Goal: Task Accomplishment & Management: Manage account settings

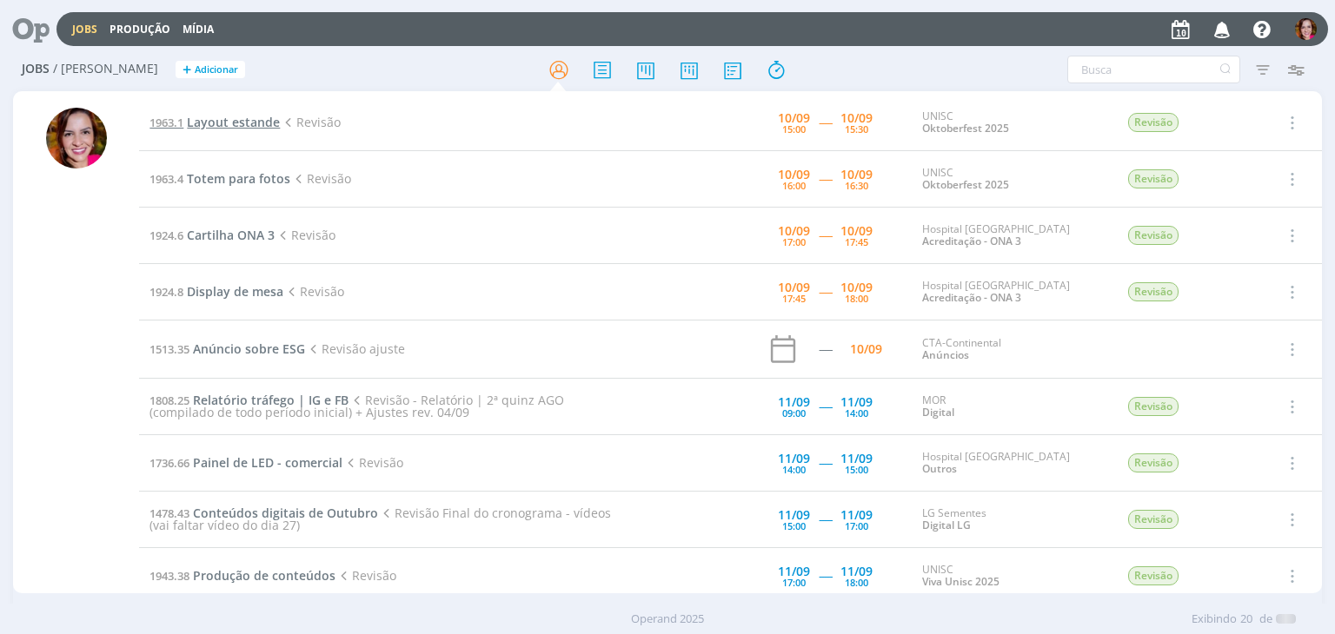
click at [224, 123] on span "Layout estande" at bounding box center [233, 122] width 93 height 17
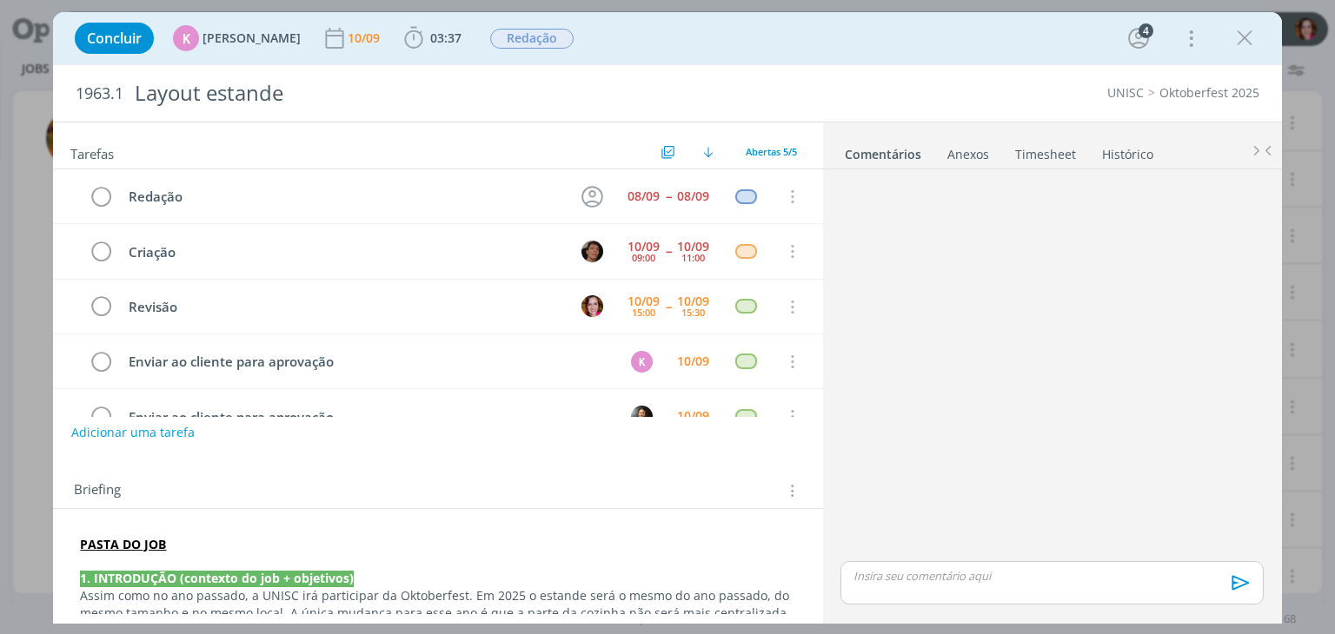
scroll to position [38, 0]
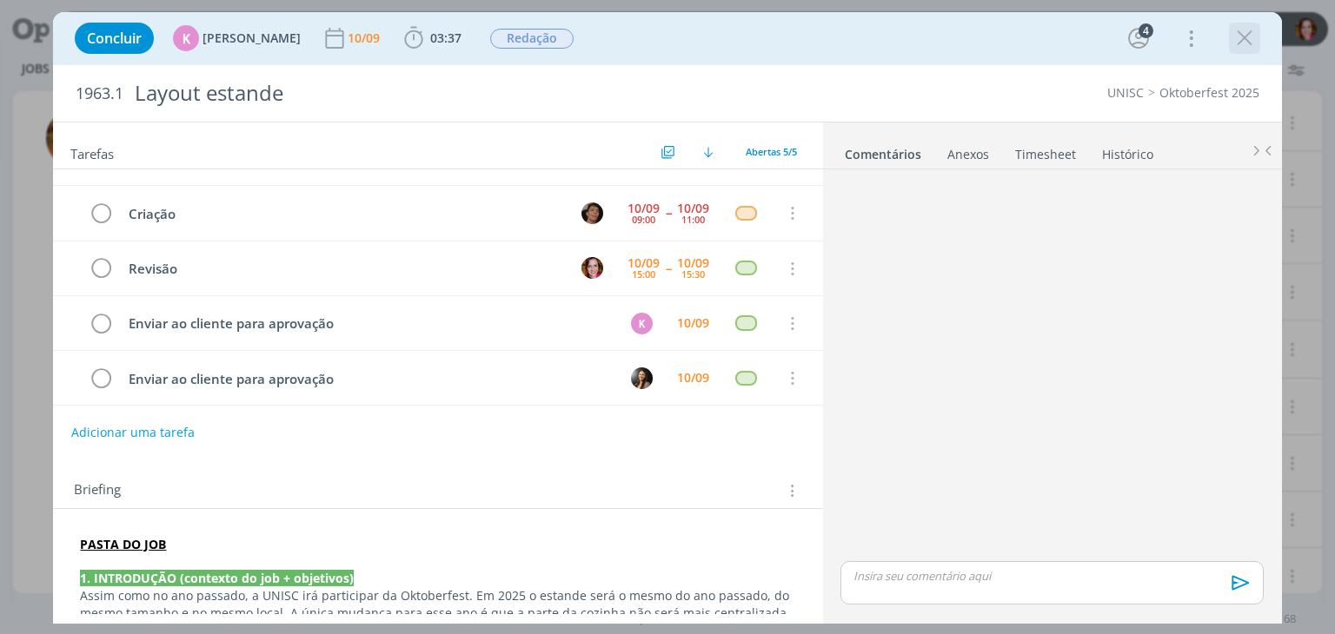
click at [1229, 40] on div "dialog" at bounding box center [1244, 38] width 31 height 31
click at [1241, 43] on icon "dialog" at bounding box center [1244, 38] width 26 height 26
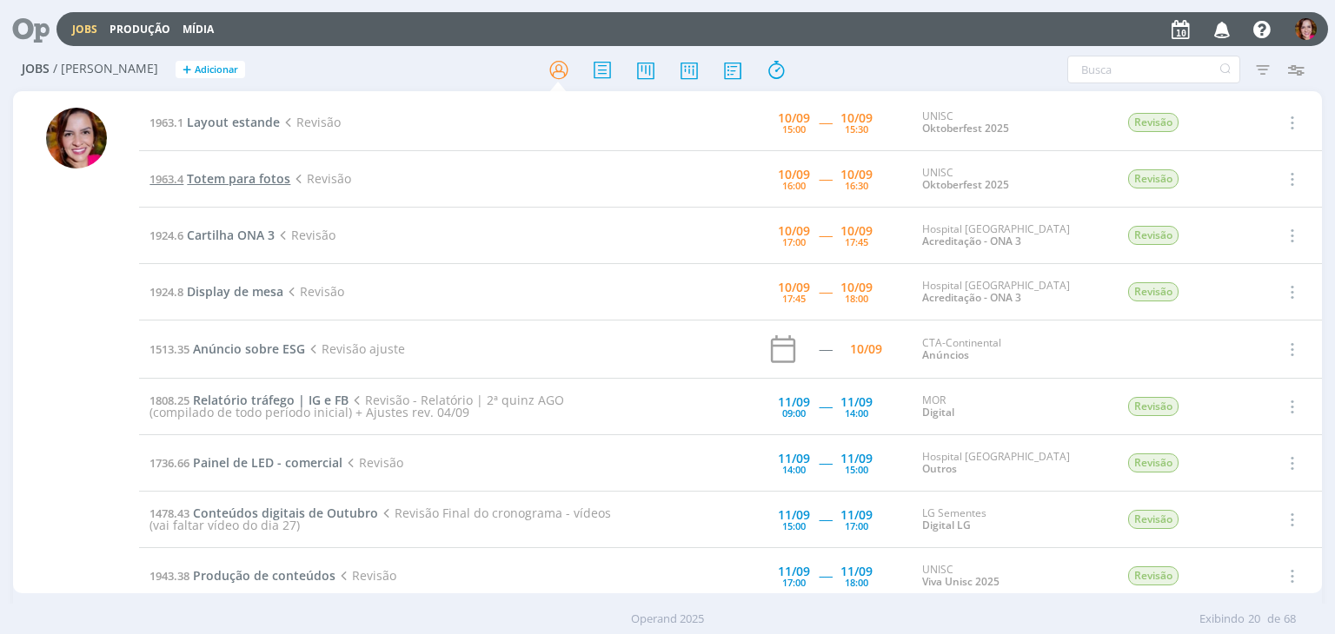
click at [275, 181] on span "Totem para fotos" at bounding box center [238, 178] width 103 height 17
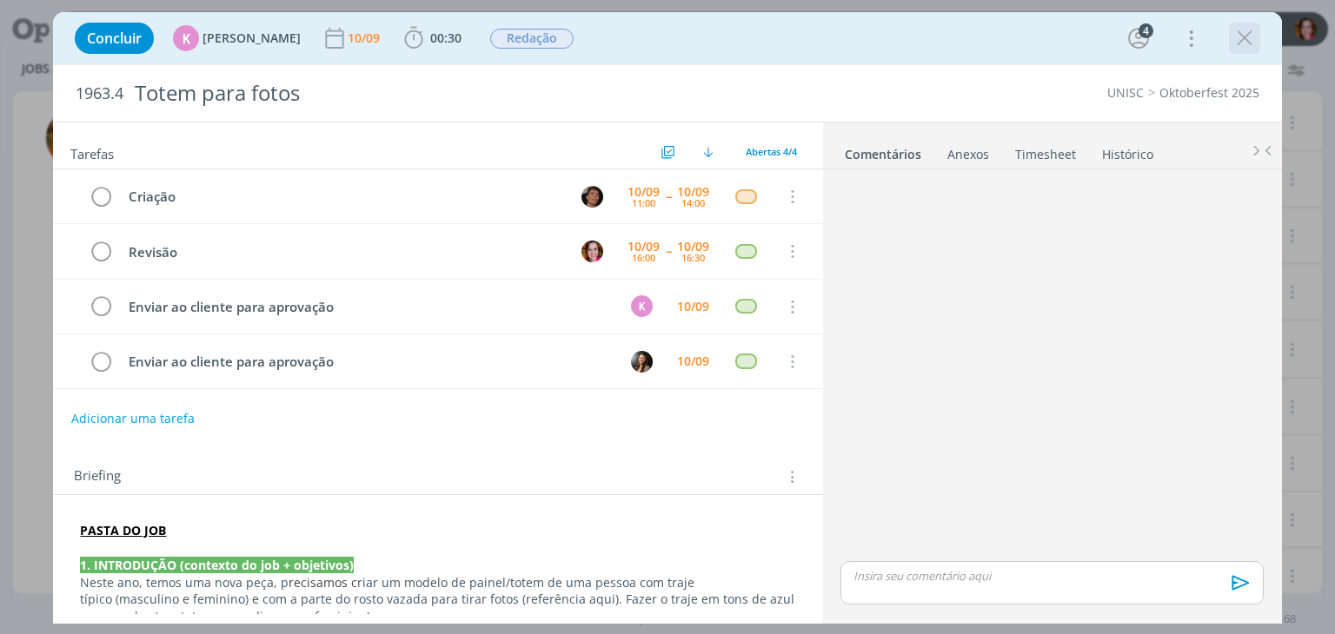
click at [1241, 39] on icon "dialog" at bounding box center [1244, 38] width 26 height 26
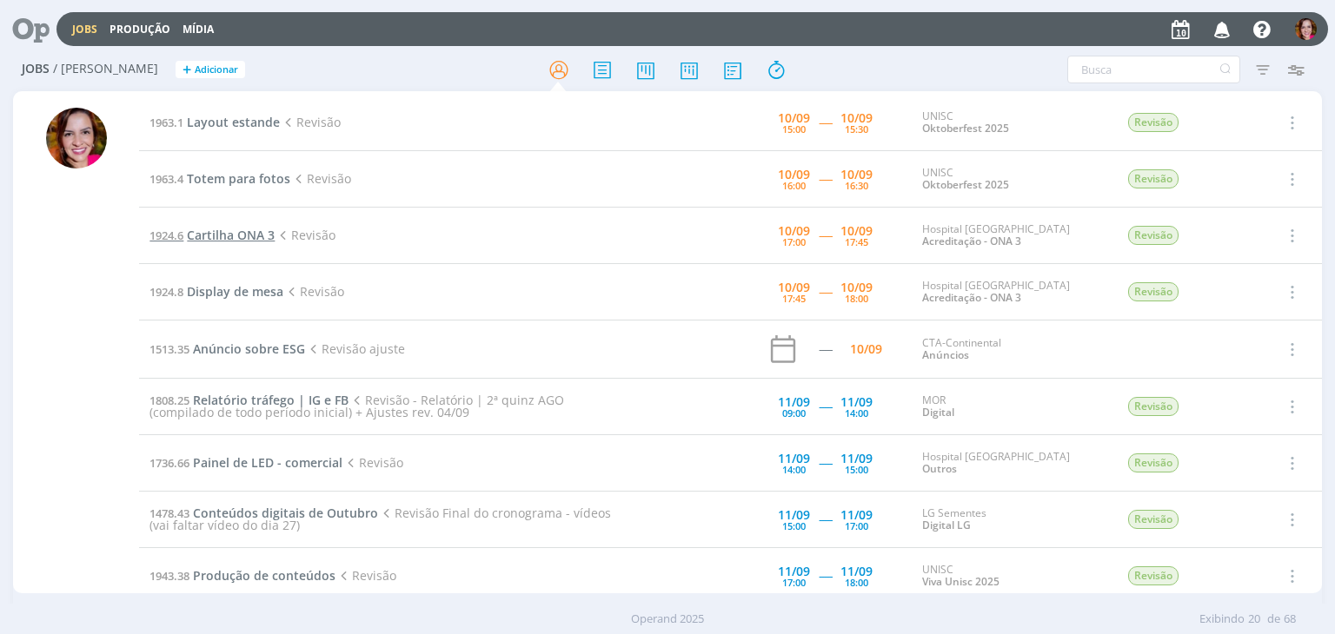
click at [250, 236] on span "Cartilha ONA 3" at bounding box center [231, 235] width 88 height 17
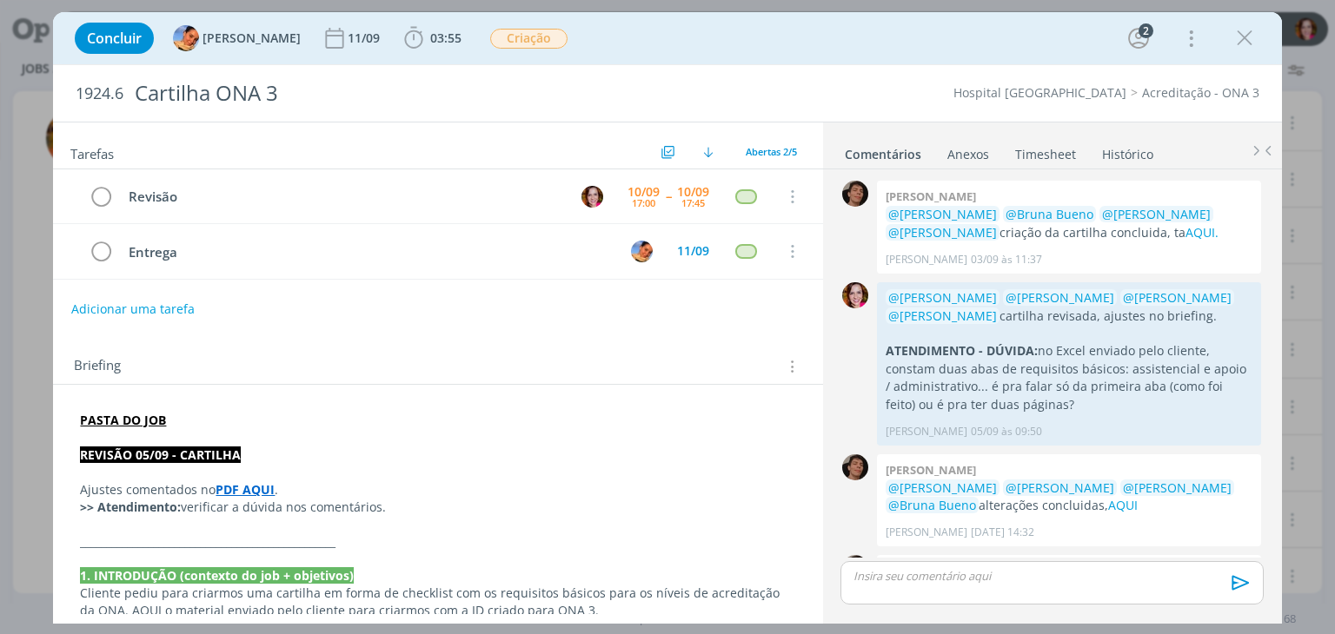
scroll to position [94, 0]
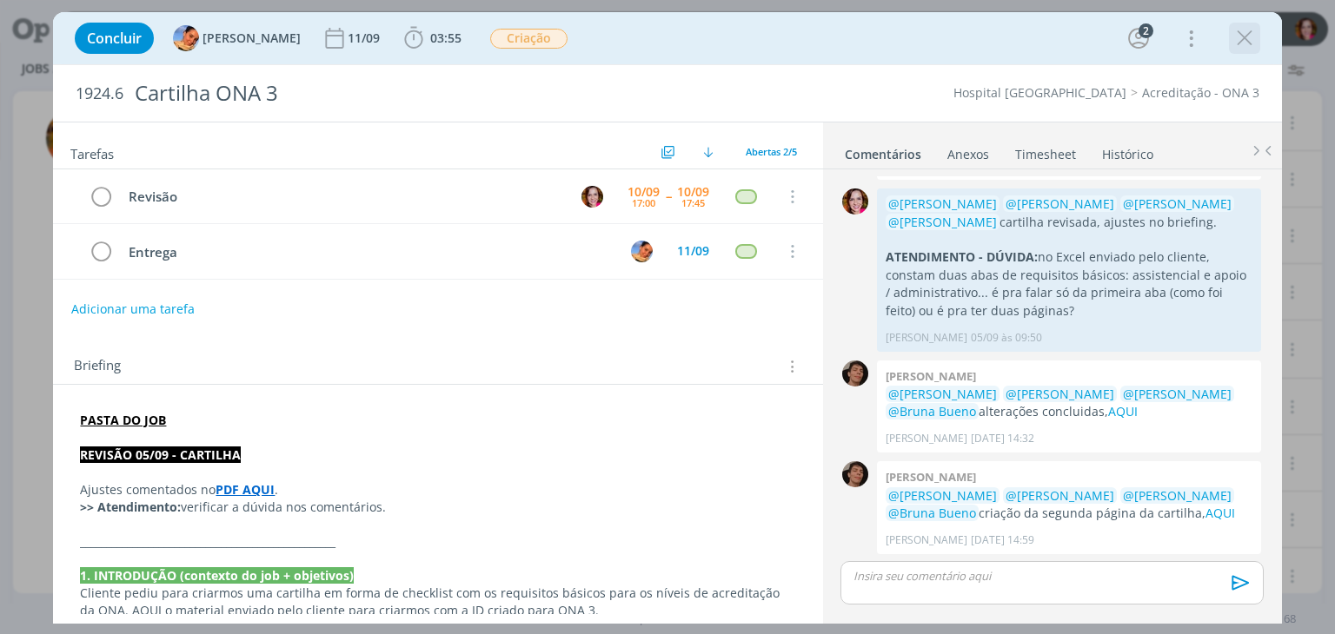
click at [1242, 39] on icon "dialog" at bounding box center [1244, 38] width 26 height 26
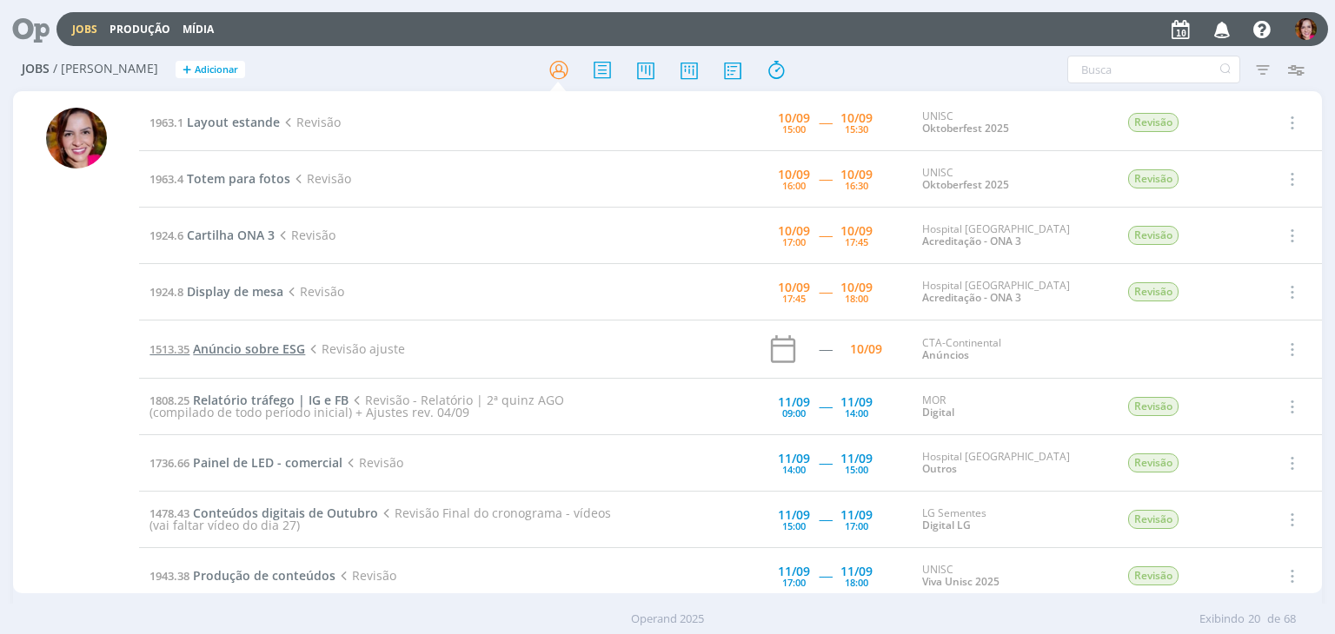
click at [268, 348] on span "Anúncio sobre ESG" at bounding box center [249, 349] width 112 height 17
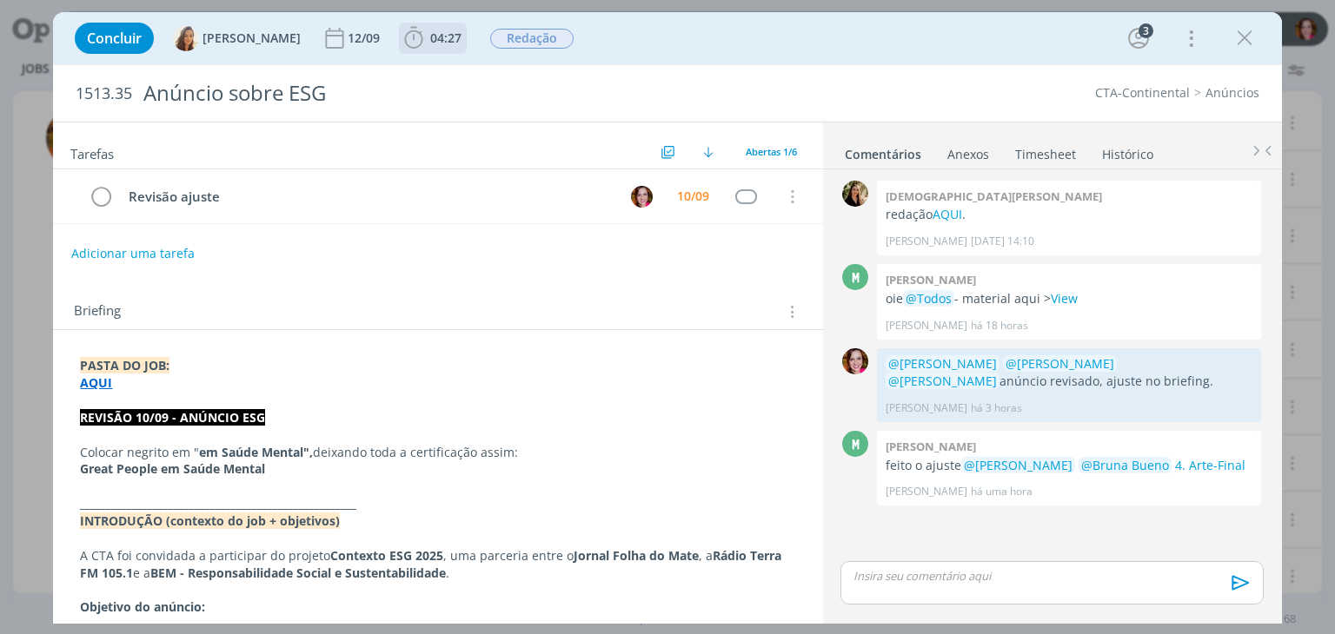
click at [432, 37] on span "04:27" at bounding box center [445, 38] width 31 height 17
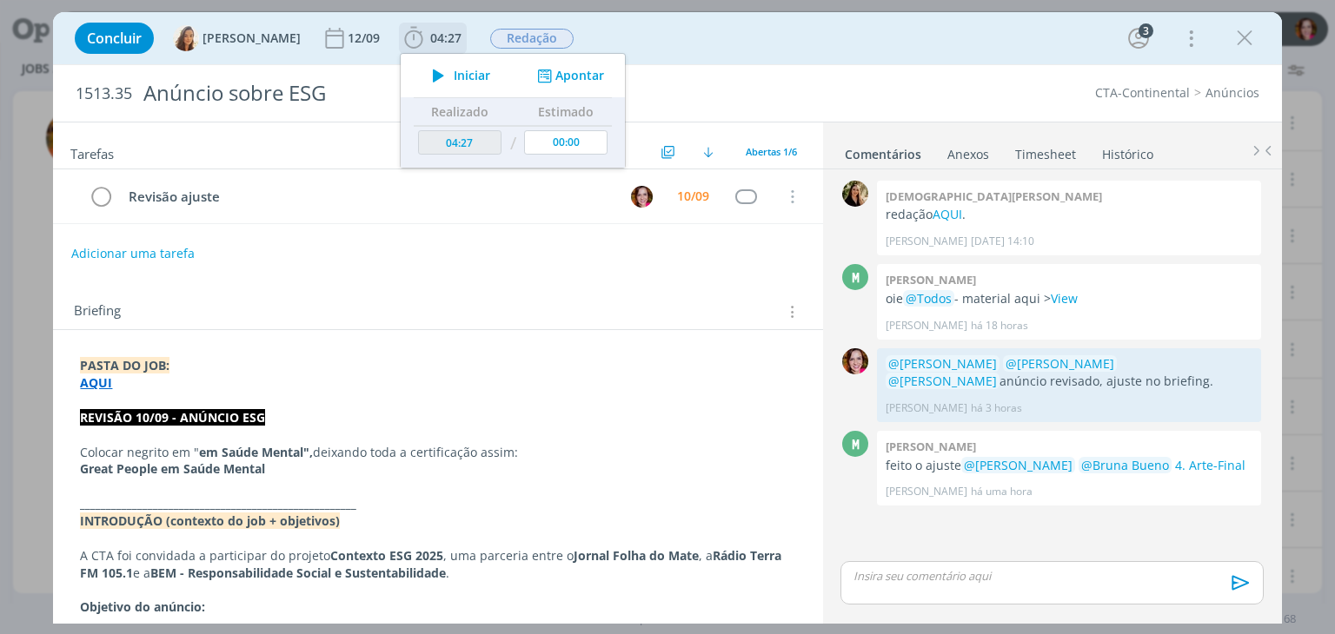
click at [451, 64] on button "Iniciar" at bounding box center [456, 75] width 69 height 24
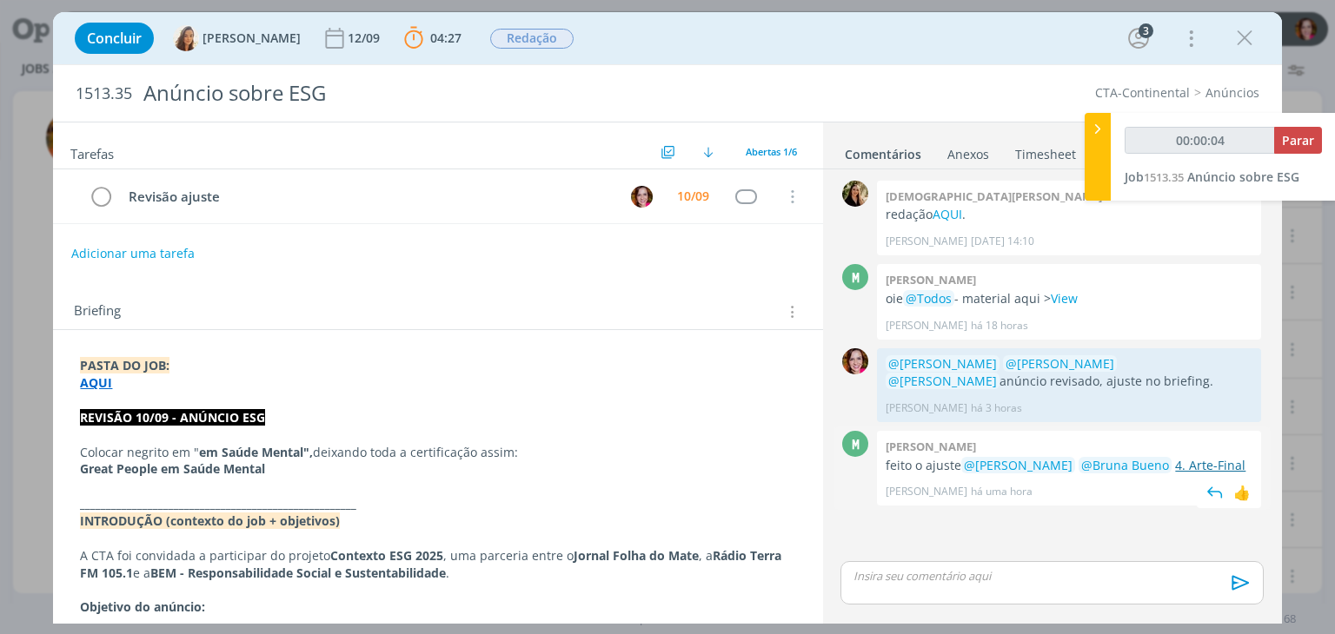
click at [1194, 463] on link "4. Arte-Final" at bounding box center [1210, 465] width 70 height 17
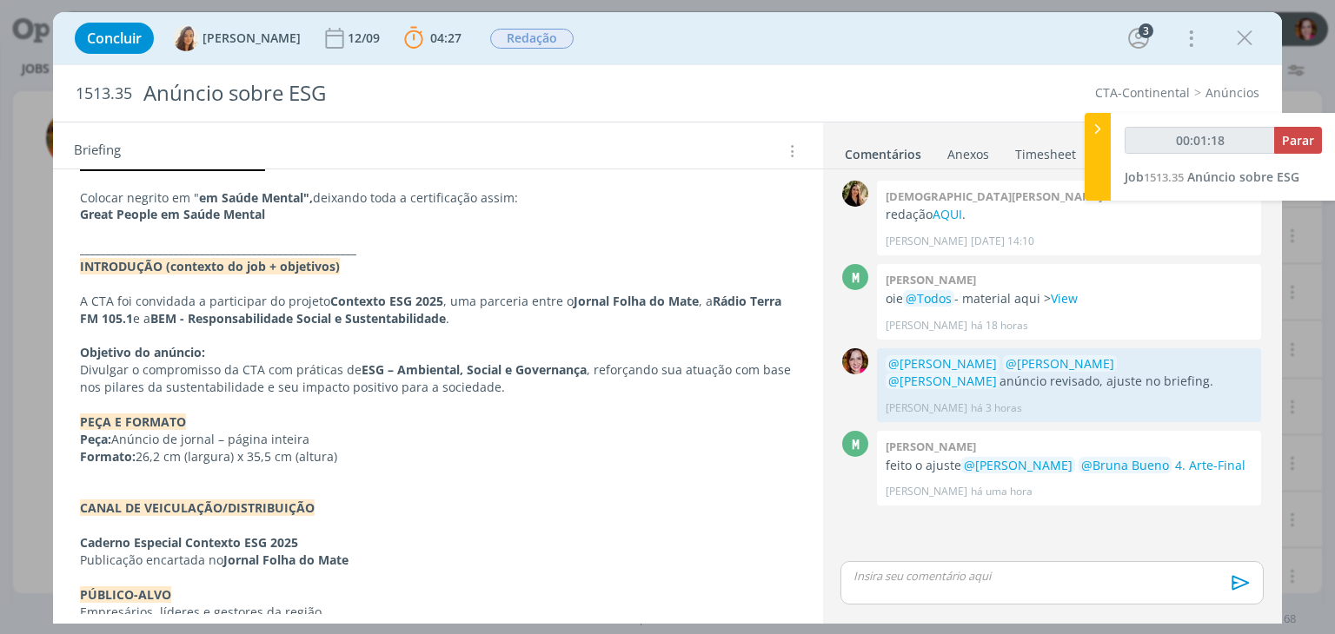
scroll to position [268, 0]
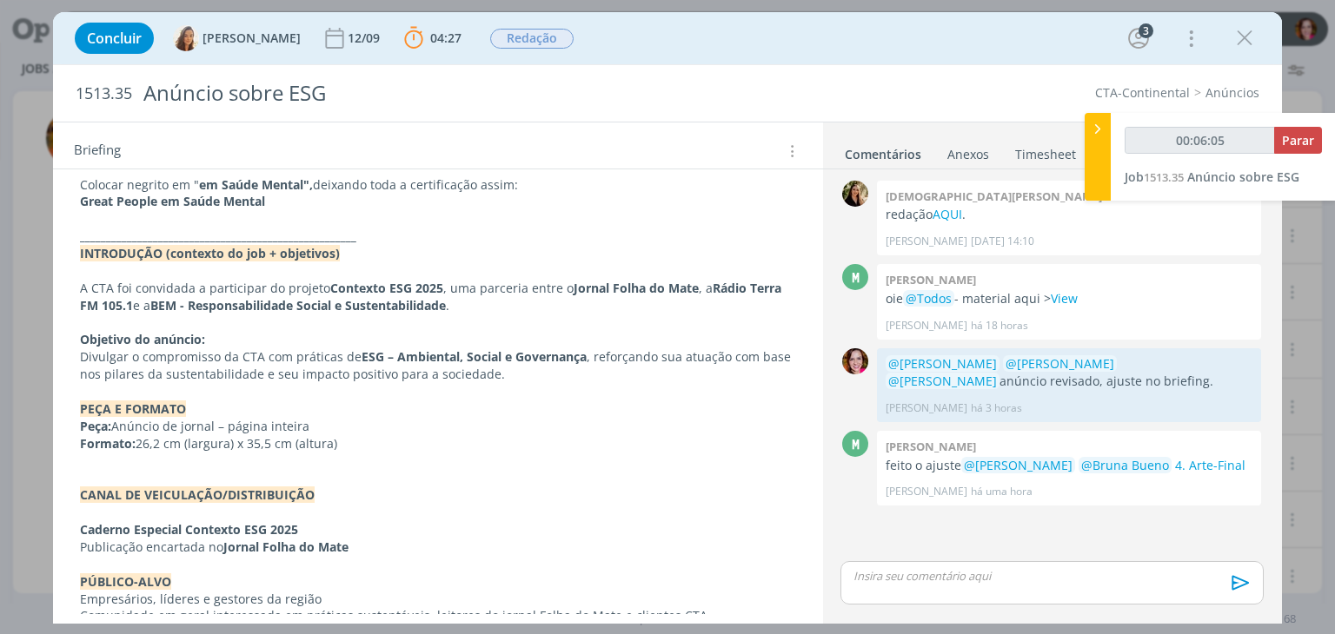
click at [876, 587] on div "dialog" at bounding box center [1051, 582] width 422 height 43
type input "00:06:06"
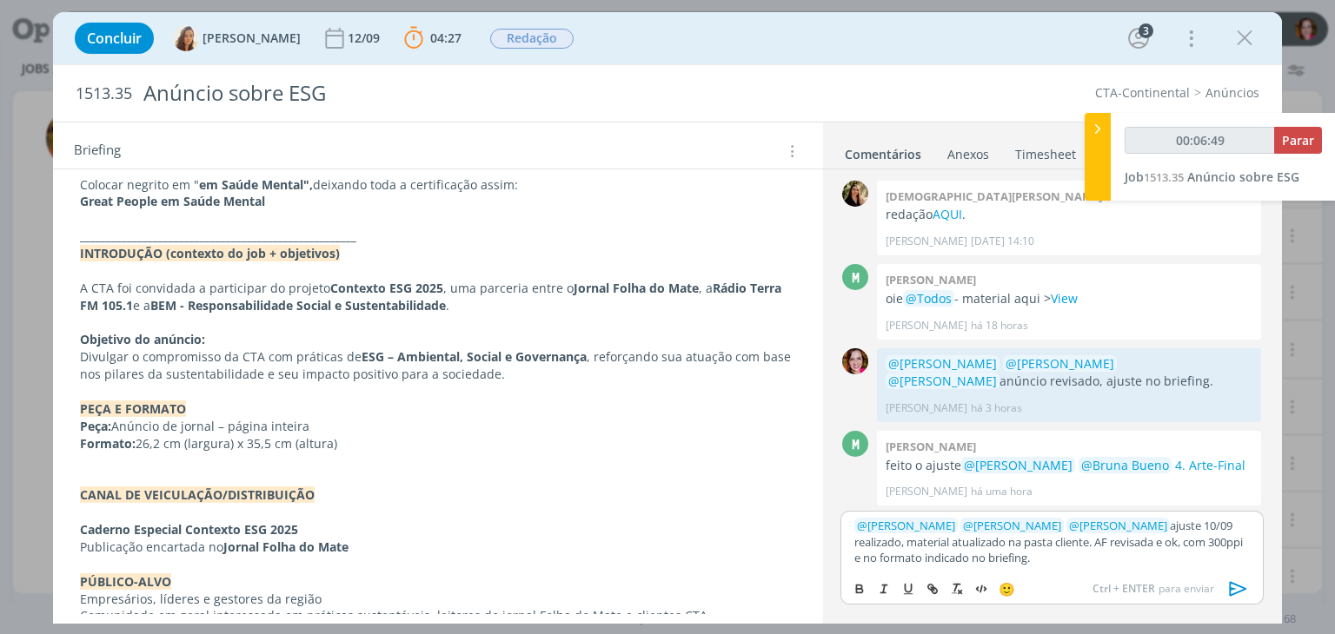
click at [1130, 543] on p "﻿ @ [PERSON_NAME] ﻿ ﻿ @ [PERSON_NAME] ﻿ ﻿ @ [PERSON_NAME] ﻿ ajuste 10/09 realiz…" at bounding box center [1051, 542] width 394 height 48
type input "00:06:53"
type input "Arte-final"
type input "00:06:54"
paste input "[URL][DOMAIN_NAME]"
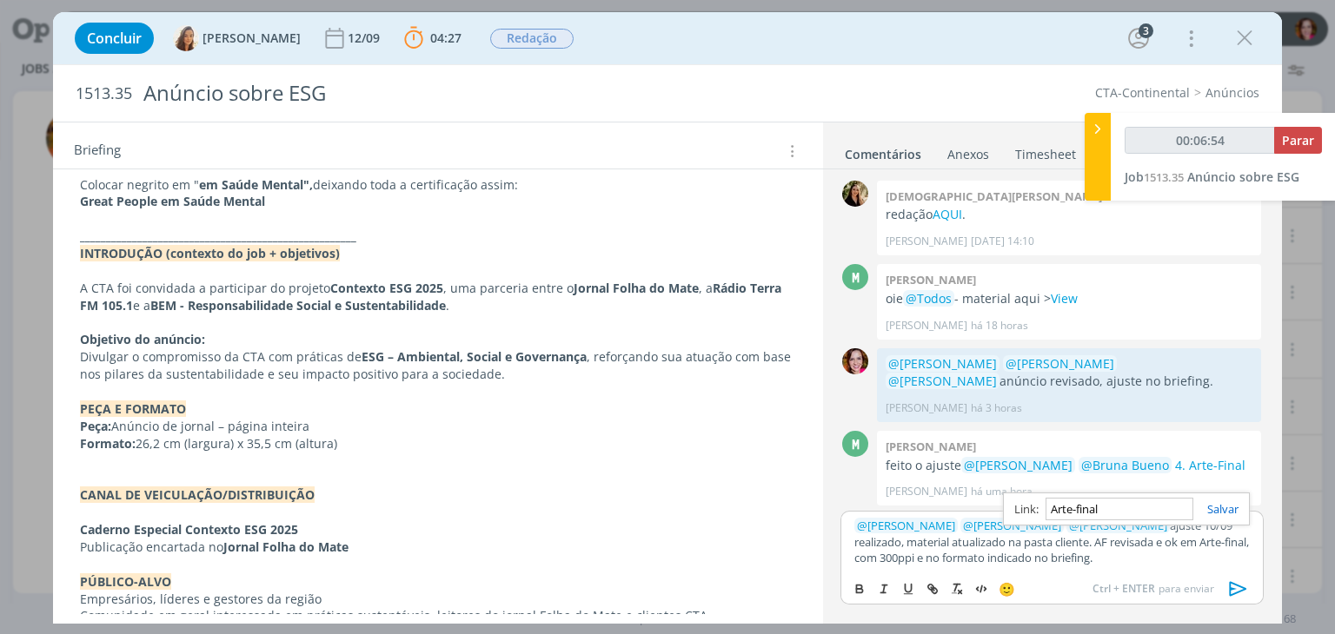
type input "[URL][DOMAIN_NAME]"
click at [908, 549] on p "﻿ @ [PERSON_NAME] ﻿ ﻿ @ [PERSON_NAME] ﻿ ﻿ @ [PERSON_NAME] ﻿ ajuste 10/09 realiz…" at bounding box center [1051, 542] width 394 height 48
click at [1004, 544] on p "﻿ @ [PERSON_NAME] ﻿ ﻿ @ [PERSON_NAME] ﻿ ﻿ @ [PERSON_NAME] ﻿ ajuste 10/09 realiz…" at bounding box center [1051, 542] width 394 height 48
type input "00:08:07"
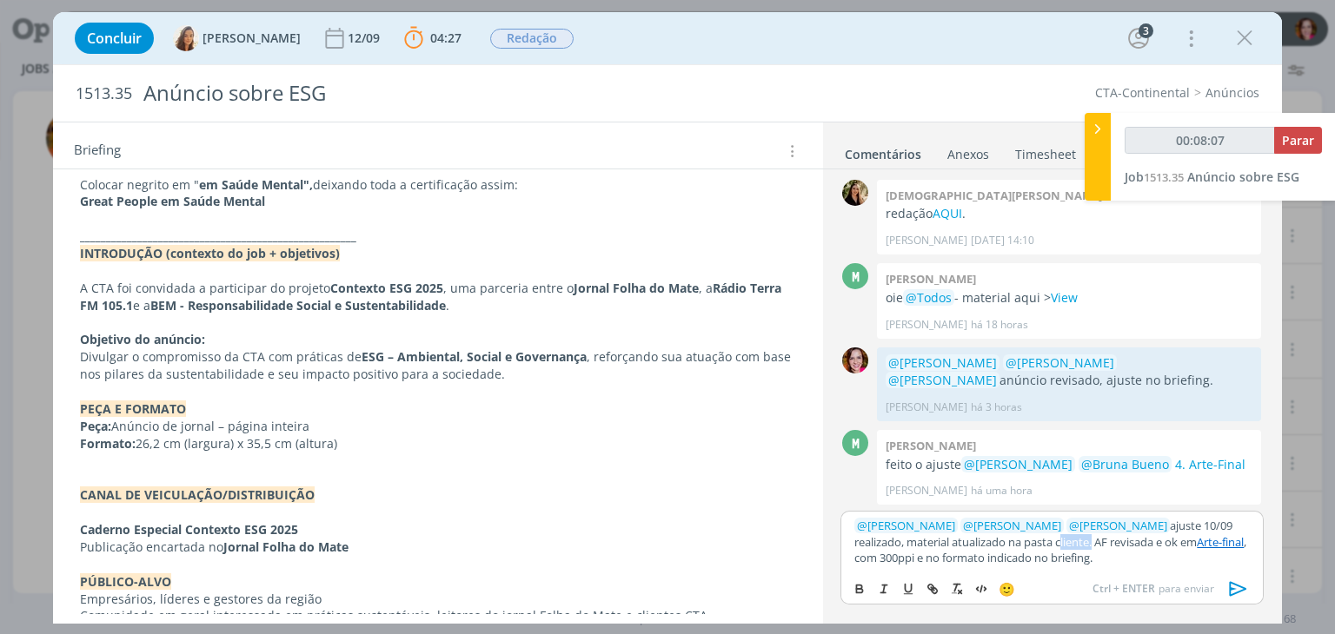
type input "cliente"
type input "00:08:08"
paste input "[URL][DOMAIN_NAME]"
type input "[URL][DOMAIN_NAME]"
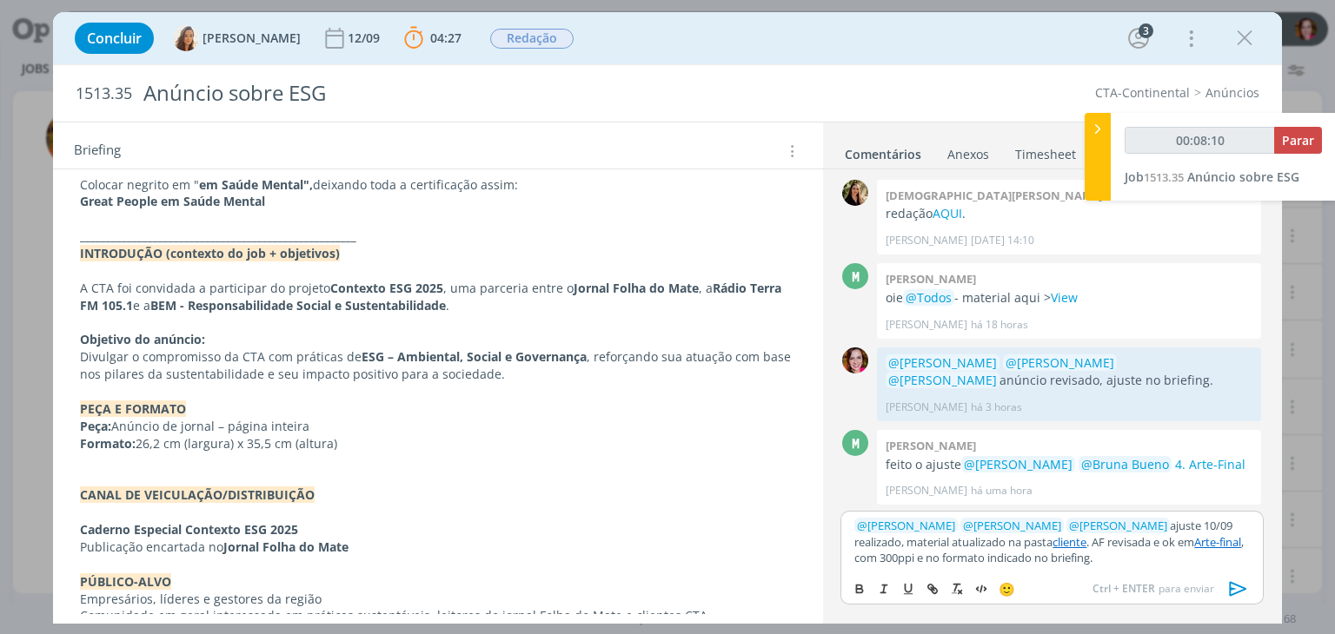
click at [1052, 544] on link "cliente" at bounding box center [1069, 542] width 34 height 16
click at [1004, 507] on link "[URL][DOMAIN_NAME]" at bounding box center [964, 509] width 118 height 23
click at [942, 551] on p "﻿ @ [PERSON_NAME] ﻿ ﻿ @ [PERSON_NAME] ﻿ ﻿ @ [PERSON_NAME] ﻿ ajuste 10/09 realiz…" at bounding box center [1051, 542] width 394 height 48
click at [1052, 543] on link "cliente" at bounding box center [1069, 542] width 34 height 16
click at [1003, 507] on link "[URL][DOMAIN_NAME]" at bounding box center [964, 509] width 118 height 23
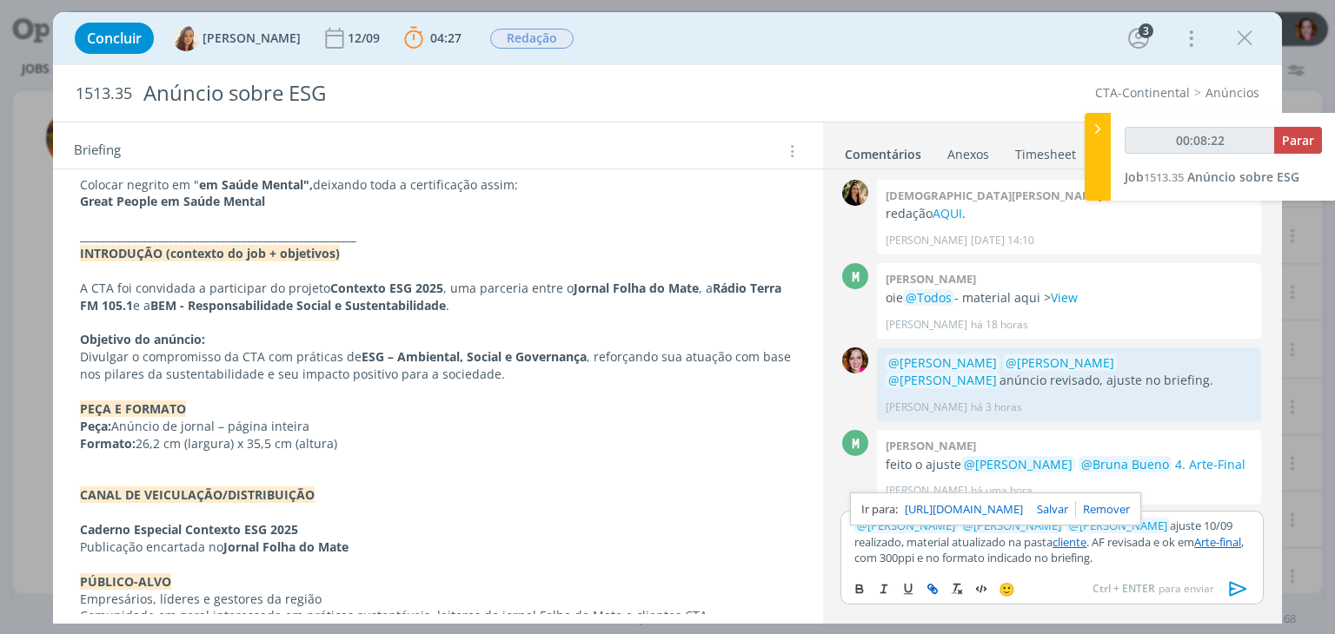
click at [1194, 543] on link "Arte-final" at bounding box center [1217, 542] width 47 height 16
click at [1064, 503] on link "[URL][DOMAIN_NAME]" at bounding box center [1029, 509] width 118 height 23
click at [1237, 585] on icon "dialog" at bounding box center [1238, 589] width 26 height 26
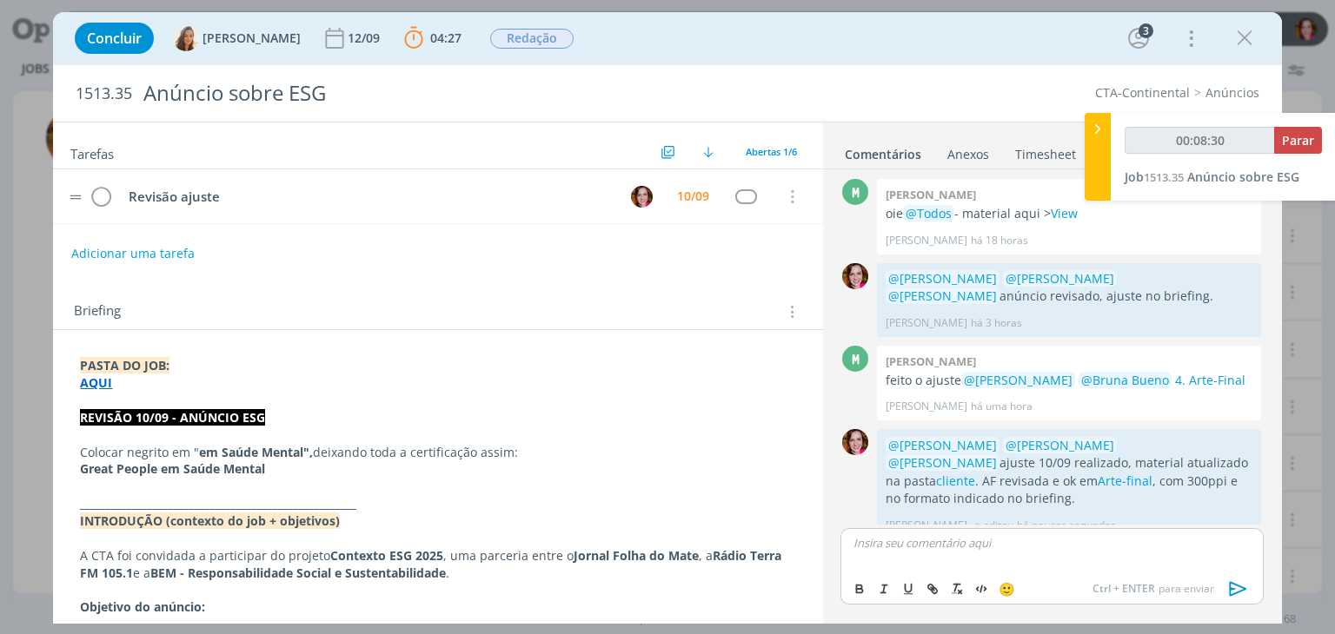
scroll to position [52, 0]
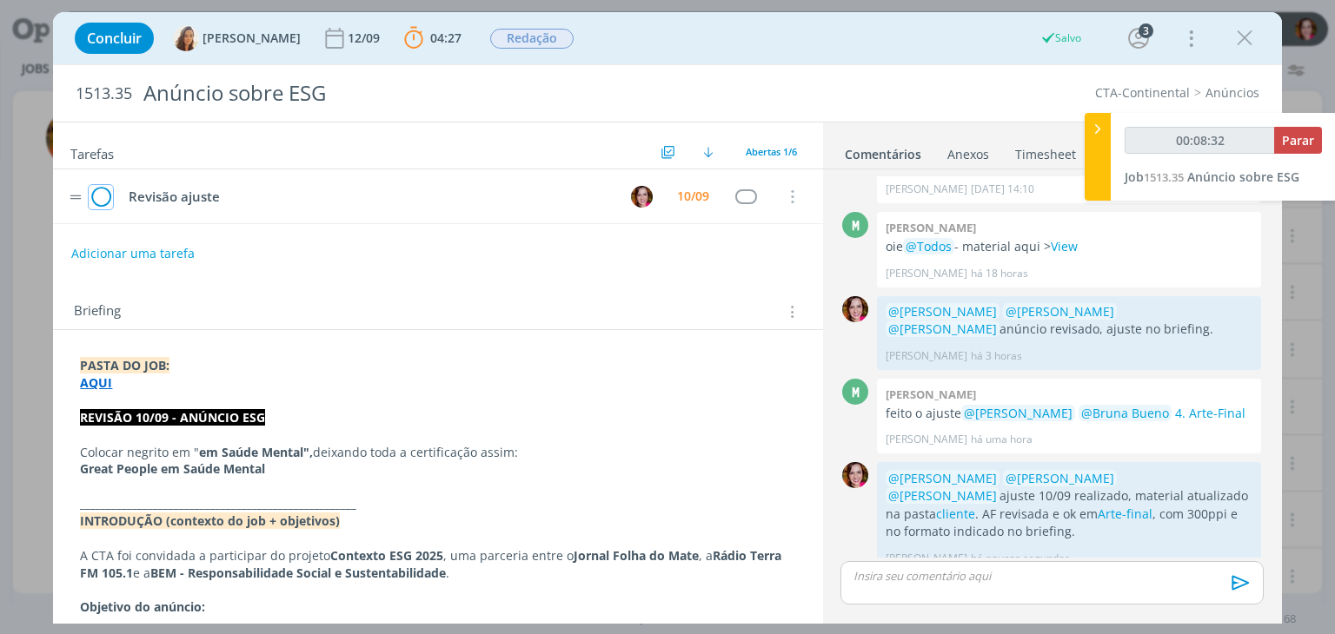
click at [99, 202] on icon "dialog" at bounding box center [101, 197] width 24 height 26
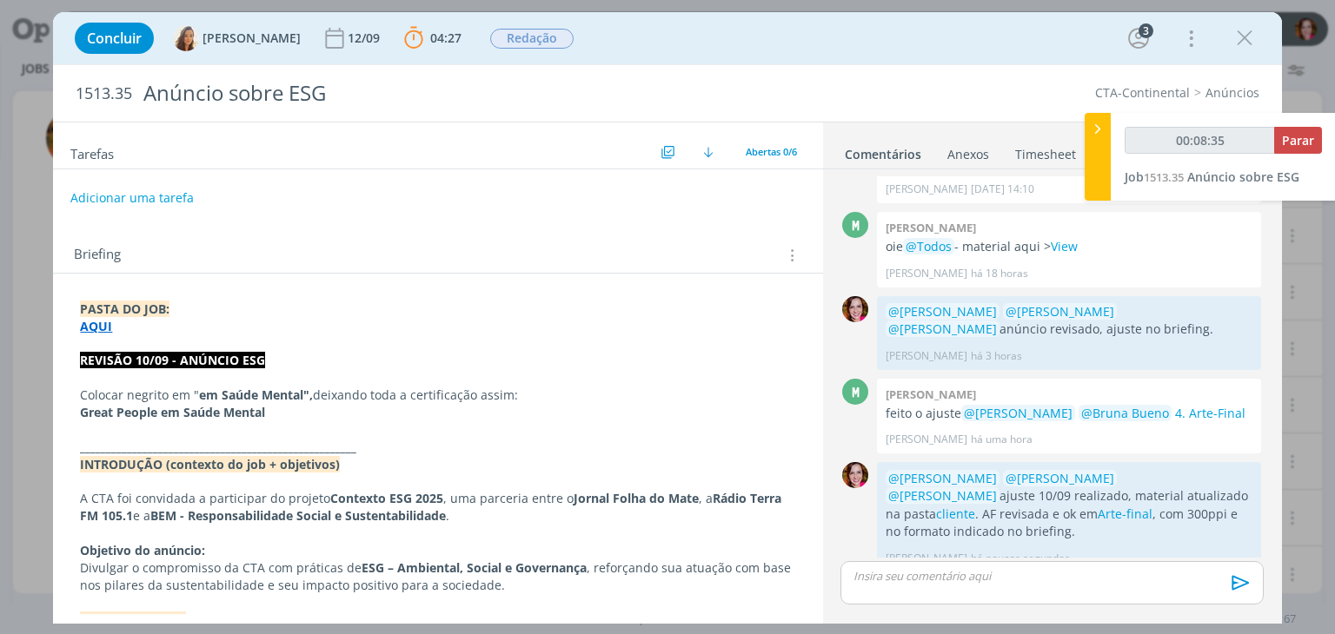
click at [169, 196] on button "Adicionar uma tarefa" at bounding box center [131, 198] width 123 height 30
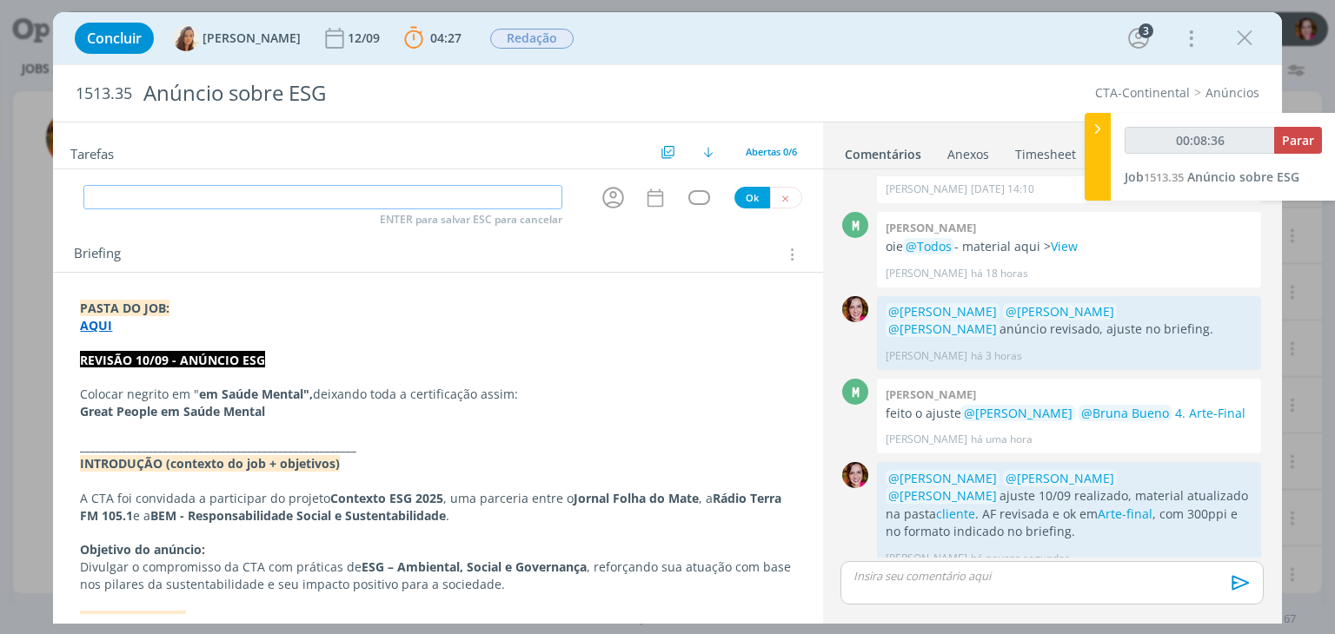
click at [169, 196] on input "dialog" at bounding box center [322, 197] width 479 height 24
type input "00:10:05"
click at [389, 197] on input "dialog" at bounding box center [322, 197] width 479 height 24
type input "Ev"
type input "00:10:06"
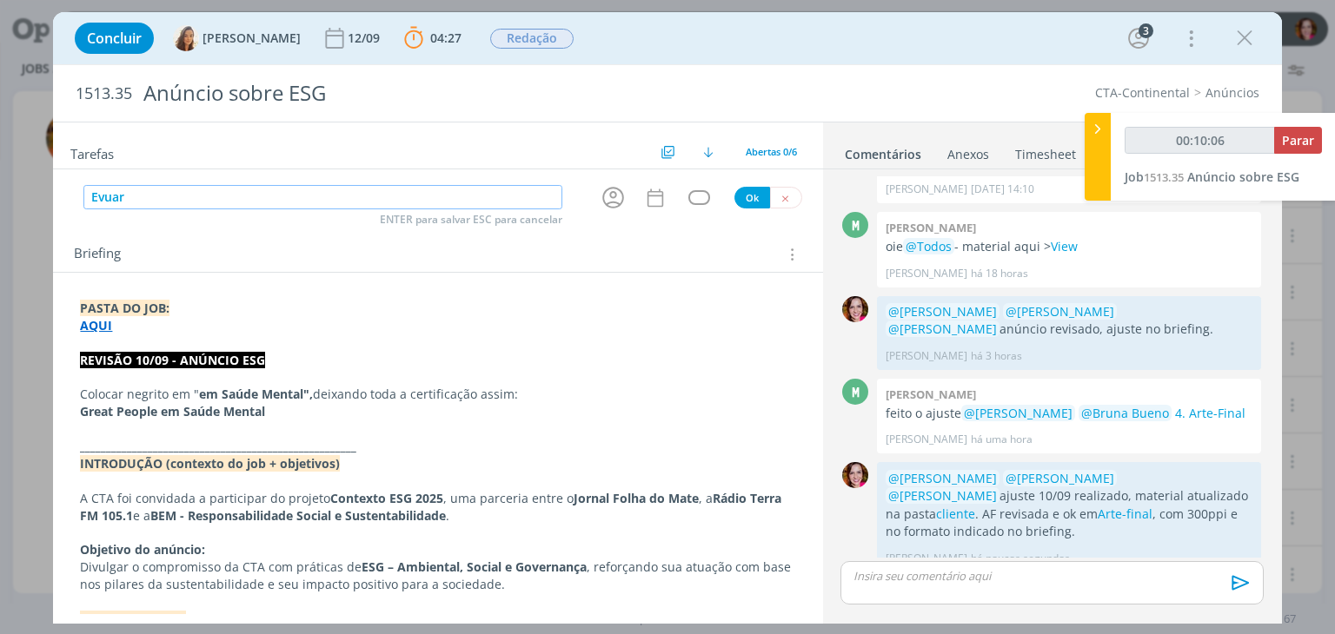
type input "Evua"
type input "00:10:07"
type input "Enmb"
type input "00:10:08"
type input "Env"
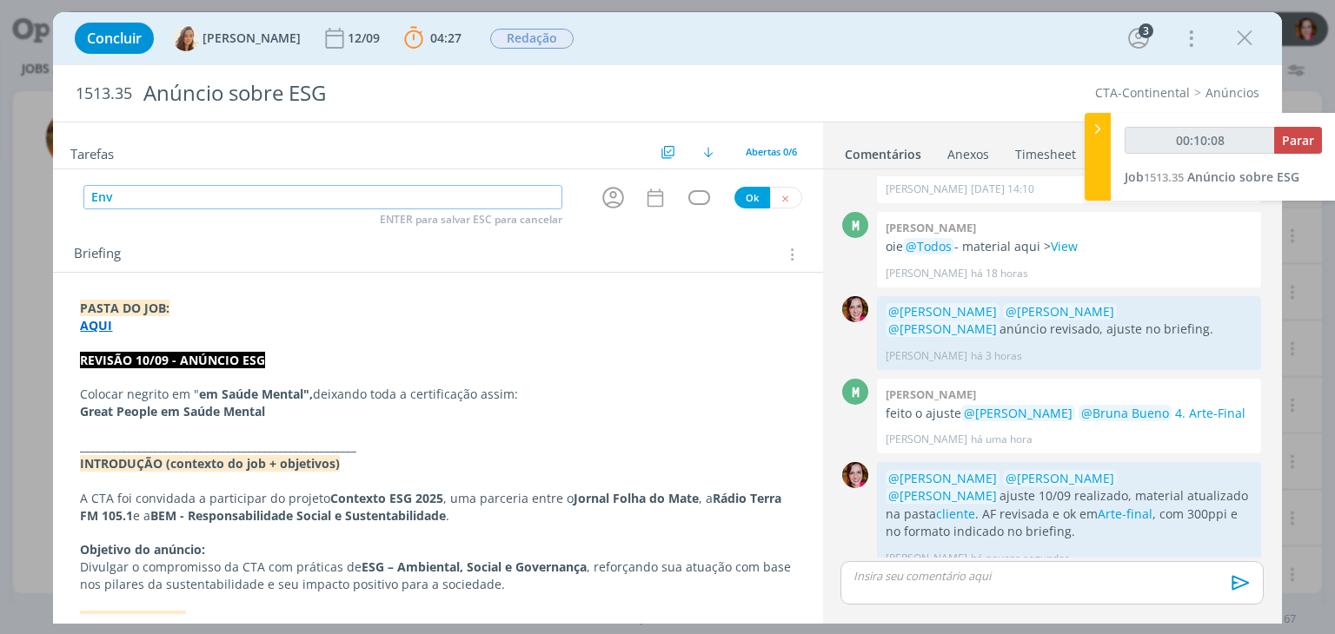
type input "00:10:09"
type input "Envuia"
type input "00:10:10"
type input "E"
type input "env"
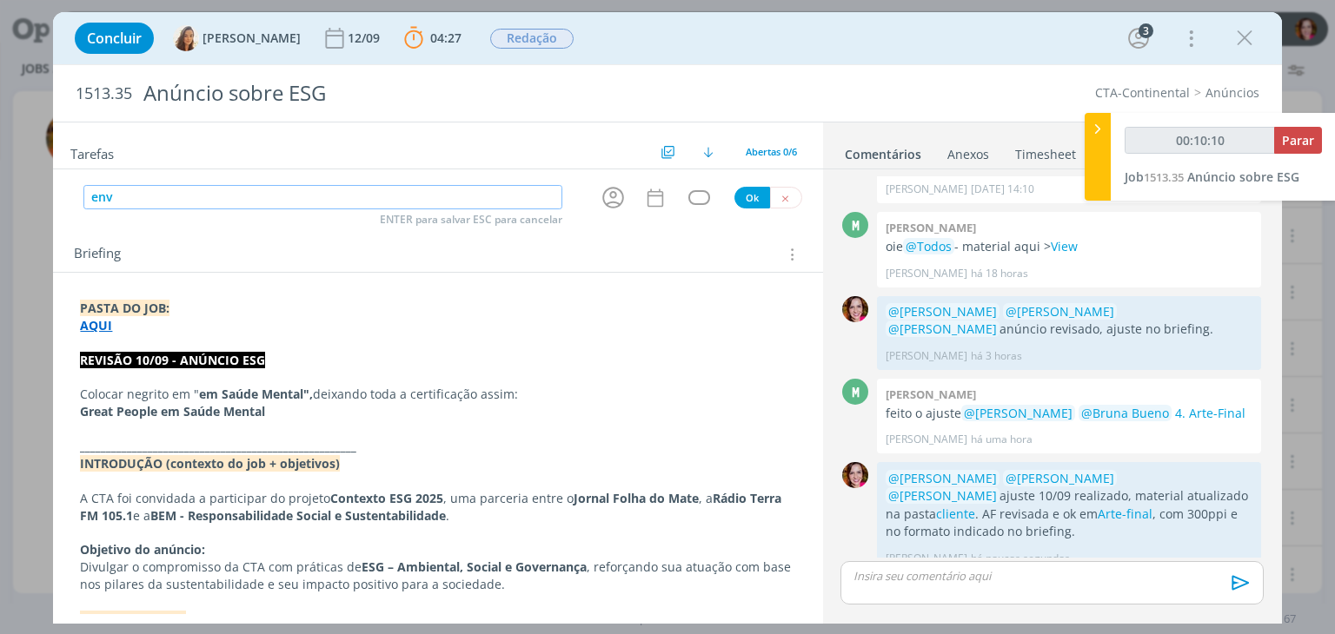
type input "00:10:11"
type input "enviar"
type input "00:10:13"
click at [602, 199] on icon "dialog" at bounding box center [613, 197] width 27 height 27
type input "enviar"
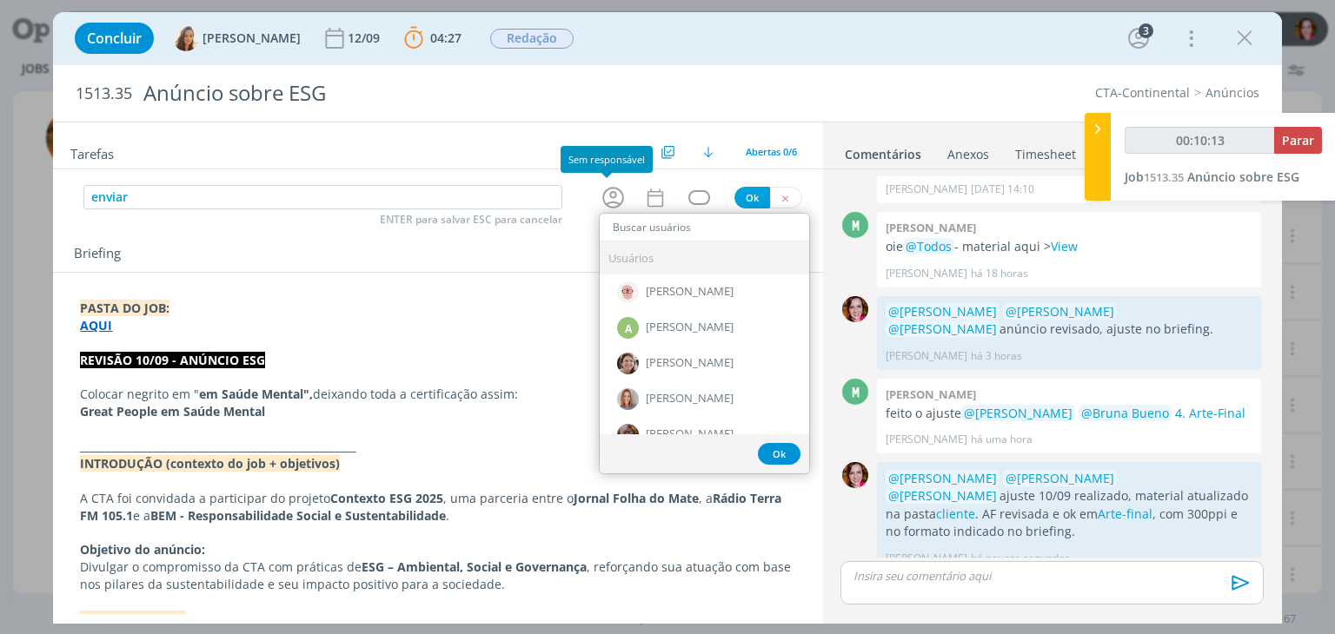
type input "00:10:14"
click at [602, 199] on icon "dialog" at bounding box center [613, 197] width 27 height 27
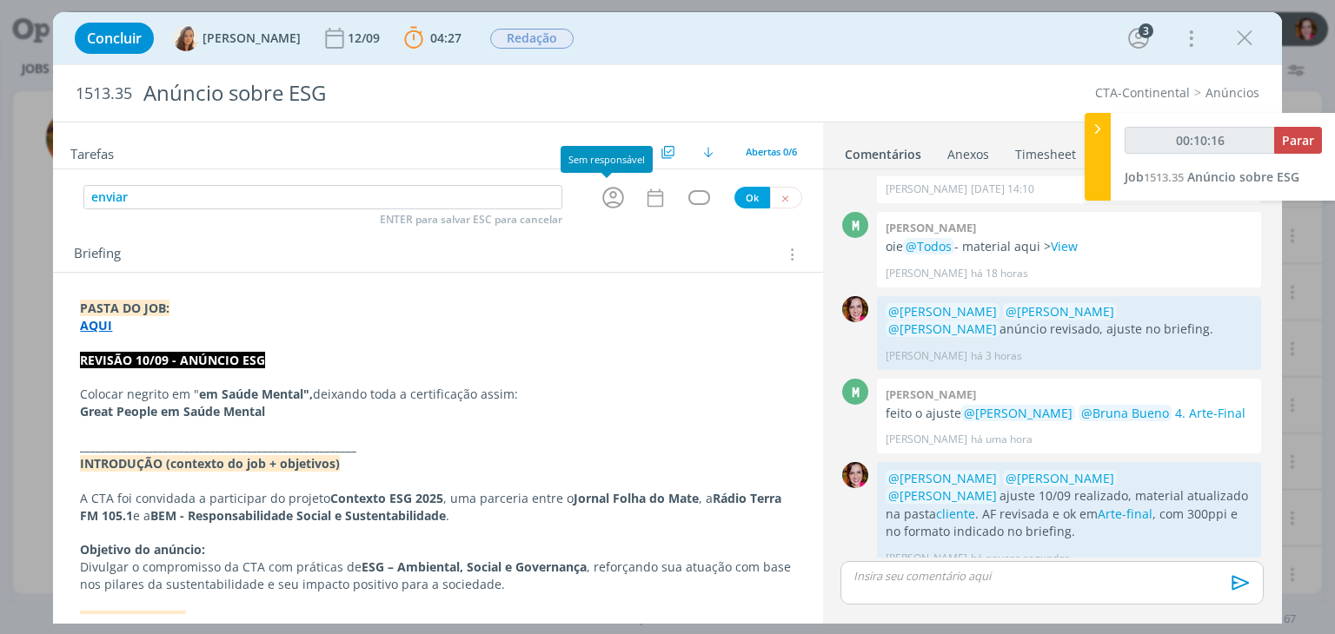
click at [610, 207] on icon "dialog" at bounding box center [613, 197] width 27 height 27
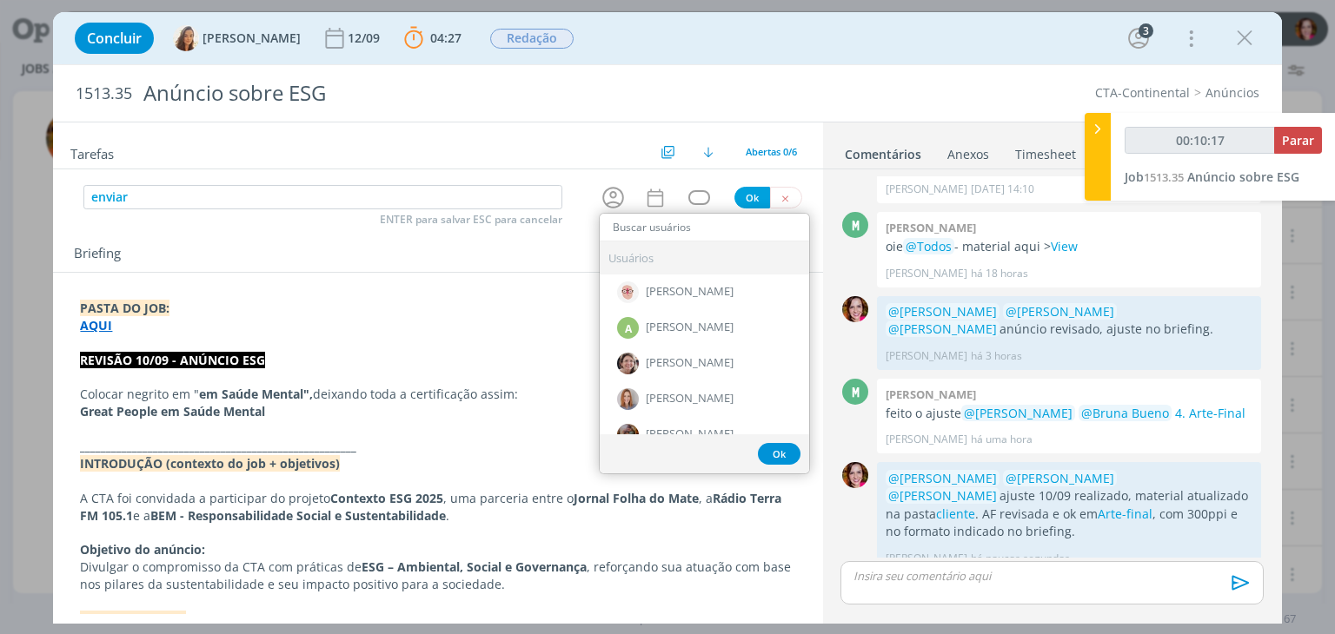
click at [614, 229] on input "dialog" at bounding box center [704, 227] width 209 height 24
type input "00:10:18"
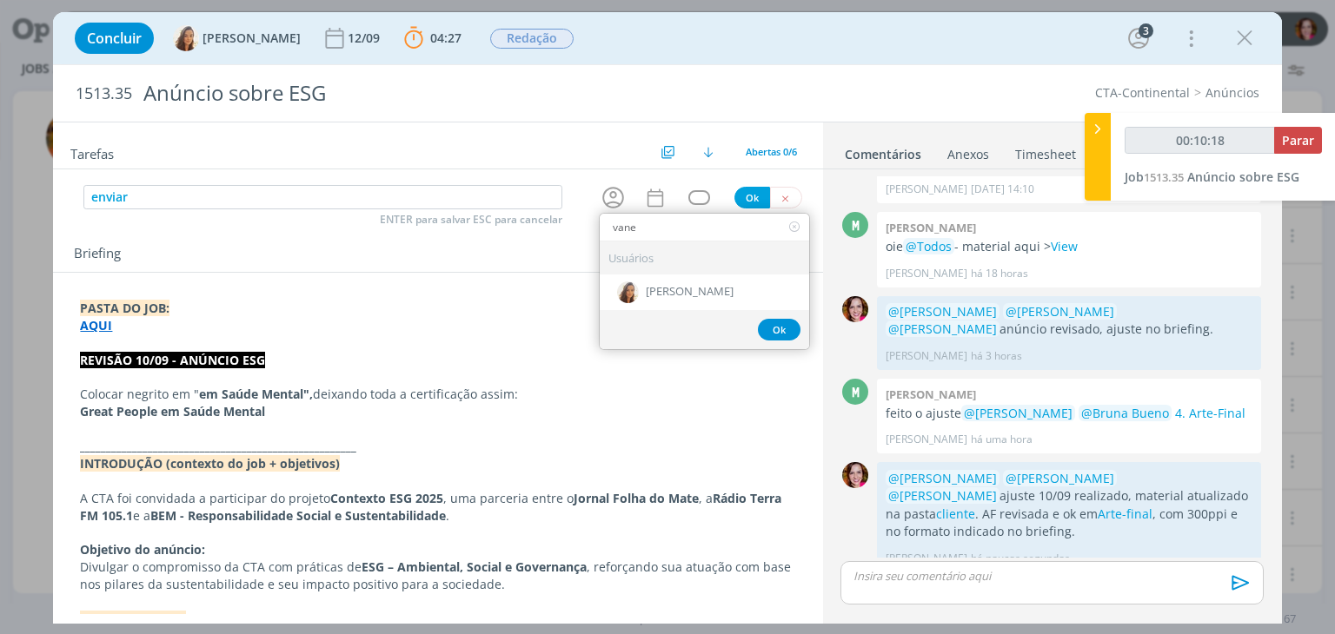
type input "vanes"
type input "00:10:19"
type input "vanes"
click at [646, 292] on span "[PERSON_NAME]" at bounding box center [690, 293] width 88 height 14
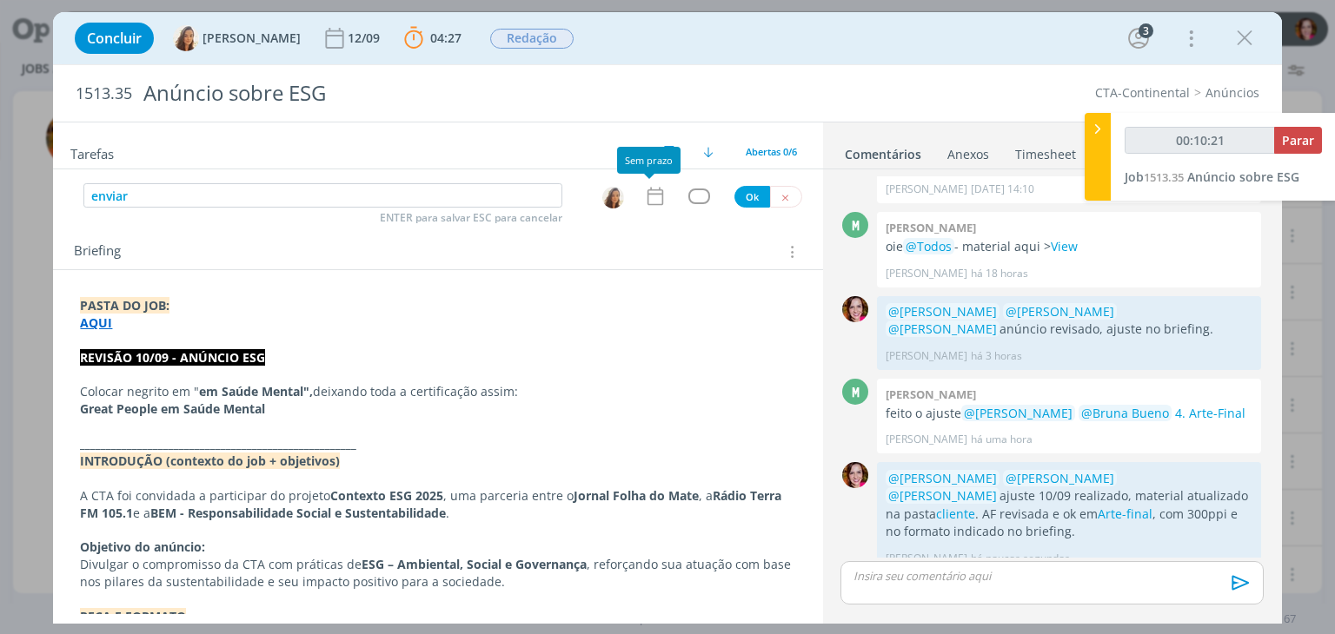
click at [645, 196] on icon "dialog" at bounding box center [655, 196] width 23 height 23
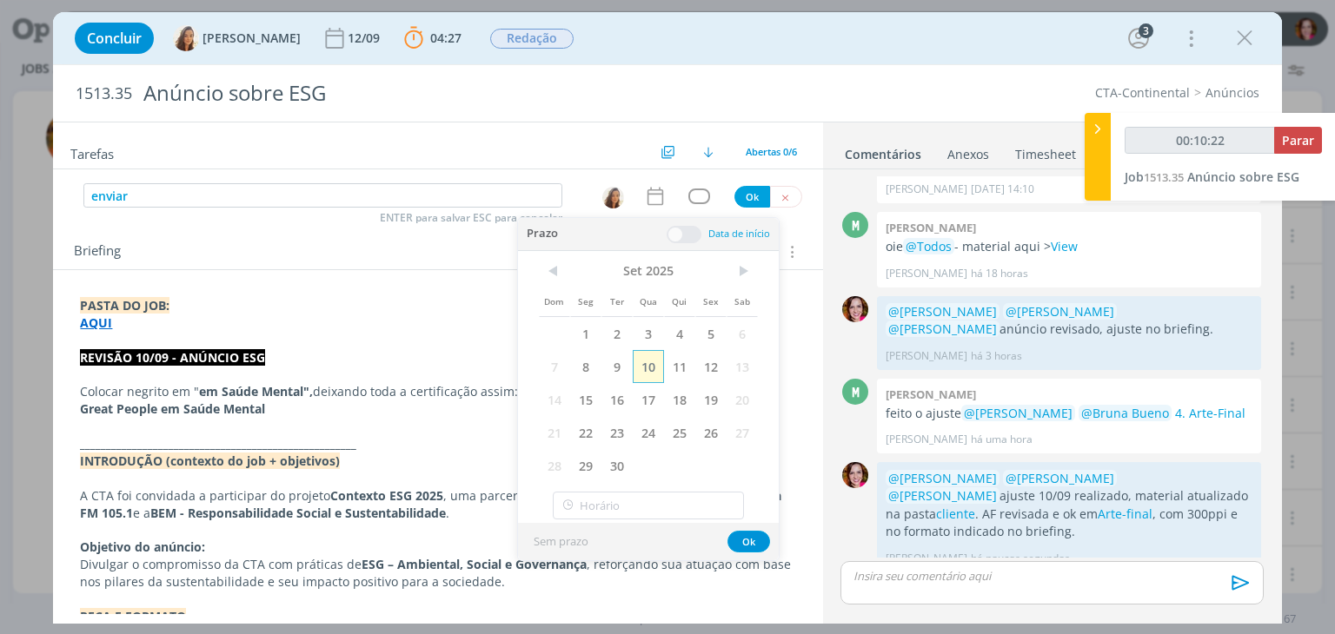
click at [645, 357] on span "10" at bounding box center [648, 366] width 31 height 33
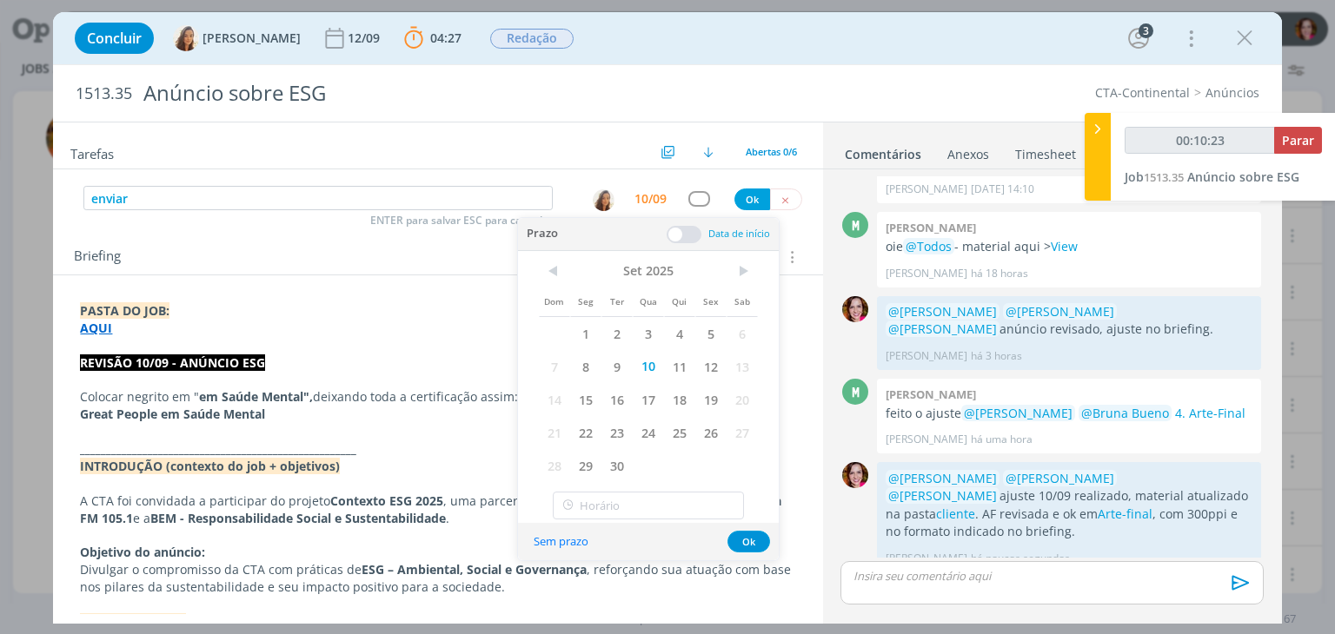
type input "00:10:24"
click at [739, 199] on button "Ok" at bounding box center [752, 200] width 36 height 22
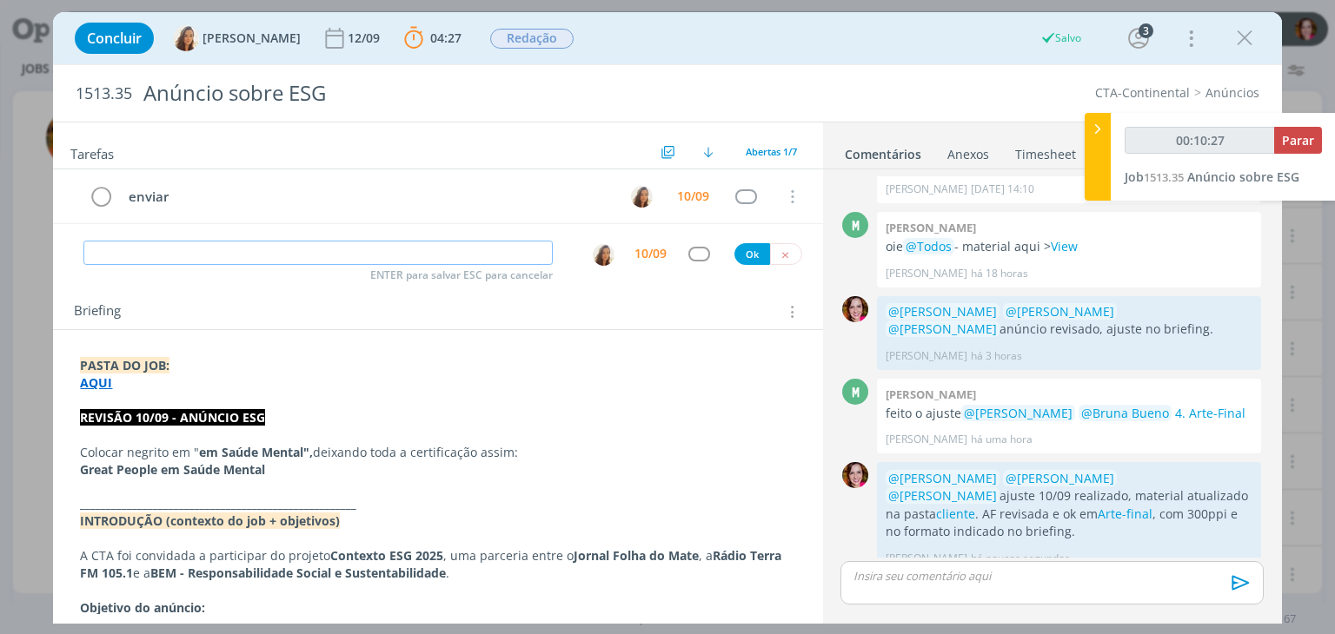
click at [158, 241] on input "dialog" at bounding box center [317, 253] width 469 height 24
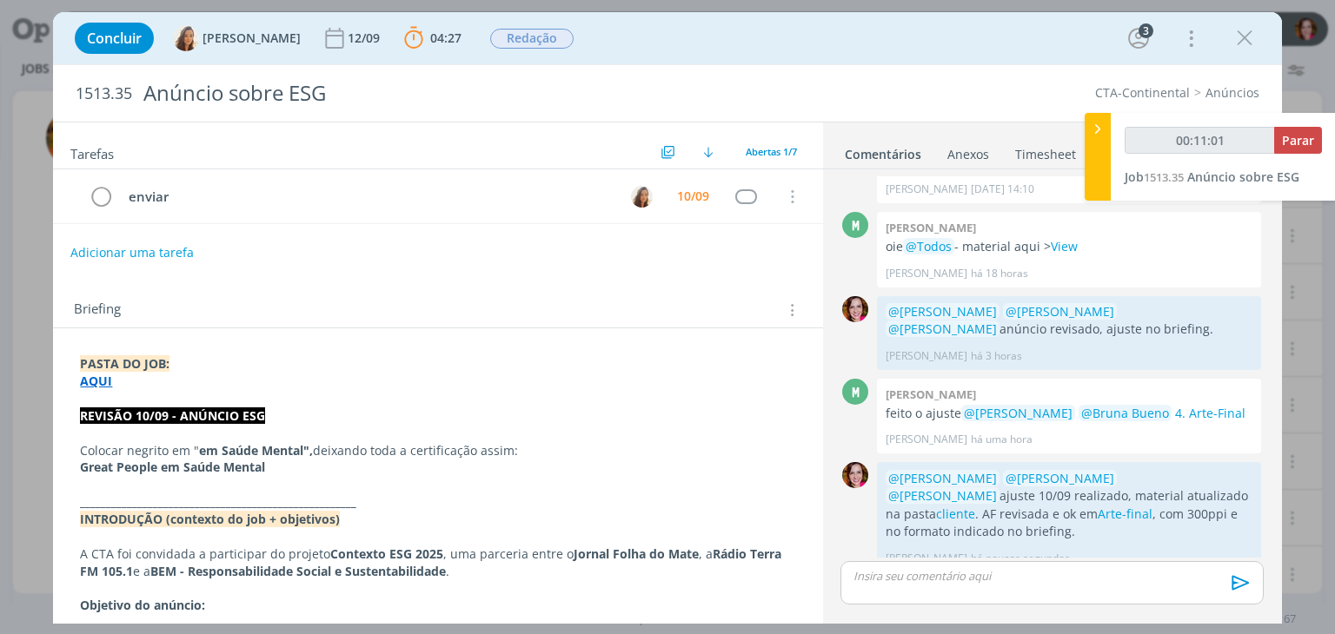
type input "00:11:02"
click at [1303, 142] on span "Parar" at bounding box center [1298, 140] width 32 height 17
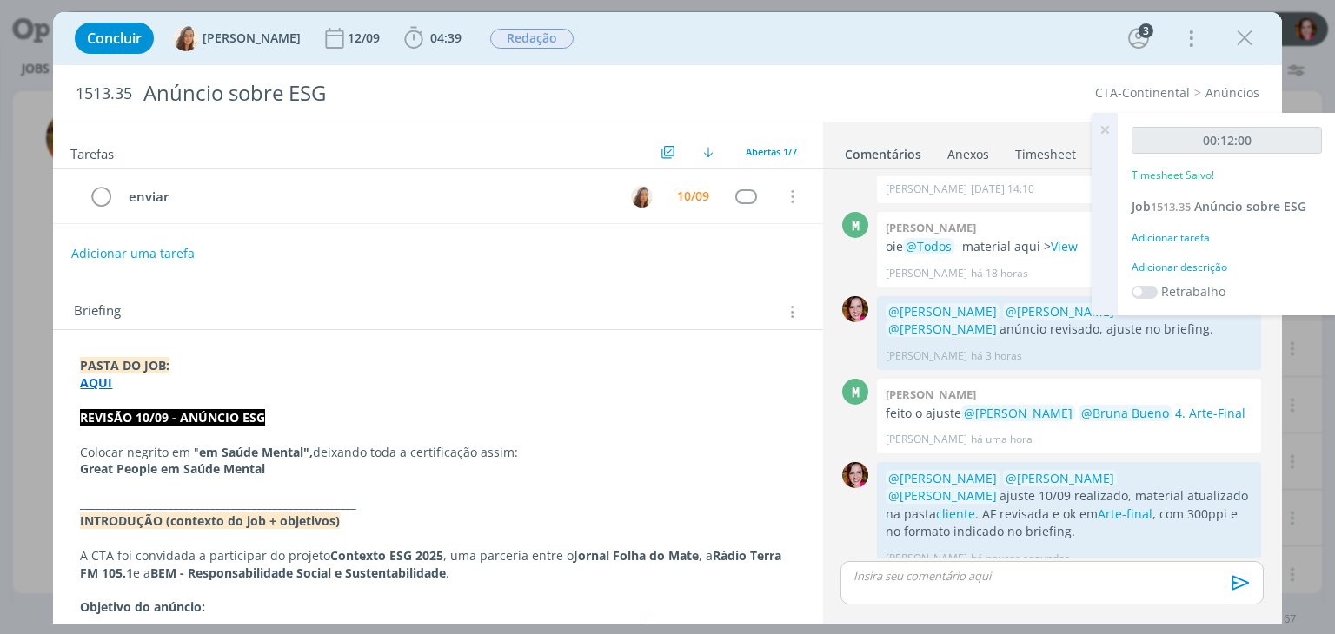
click at [1177, 263] on div "Adicionar descrição" at bounding box center [1226, 268] width 190 height 16
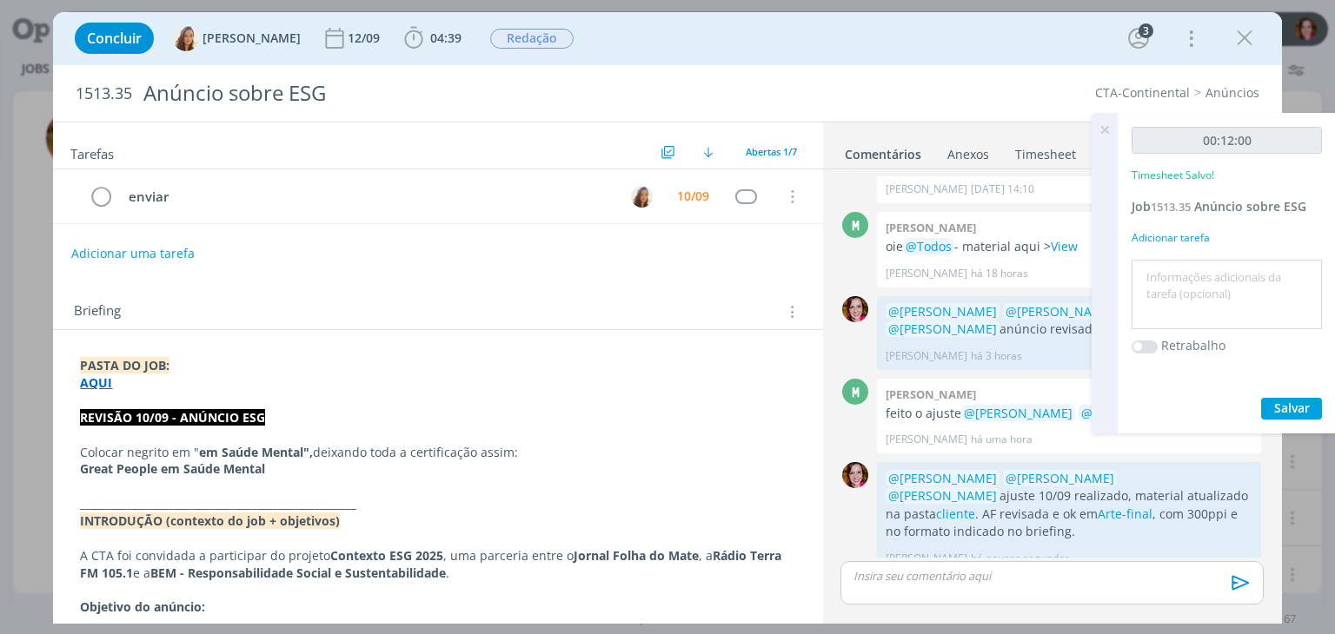
click at [1177, 264] on textarea at bounding box center [1227, 295] width 182 height 62
type textarea "Revisão ajuste 10/09 e AF"
click at [1272, 406] on button "Salvar" at bounding box center [1291, 409] width 61 height 22
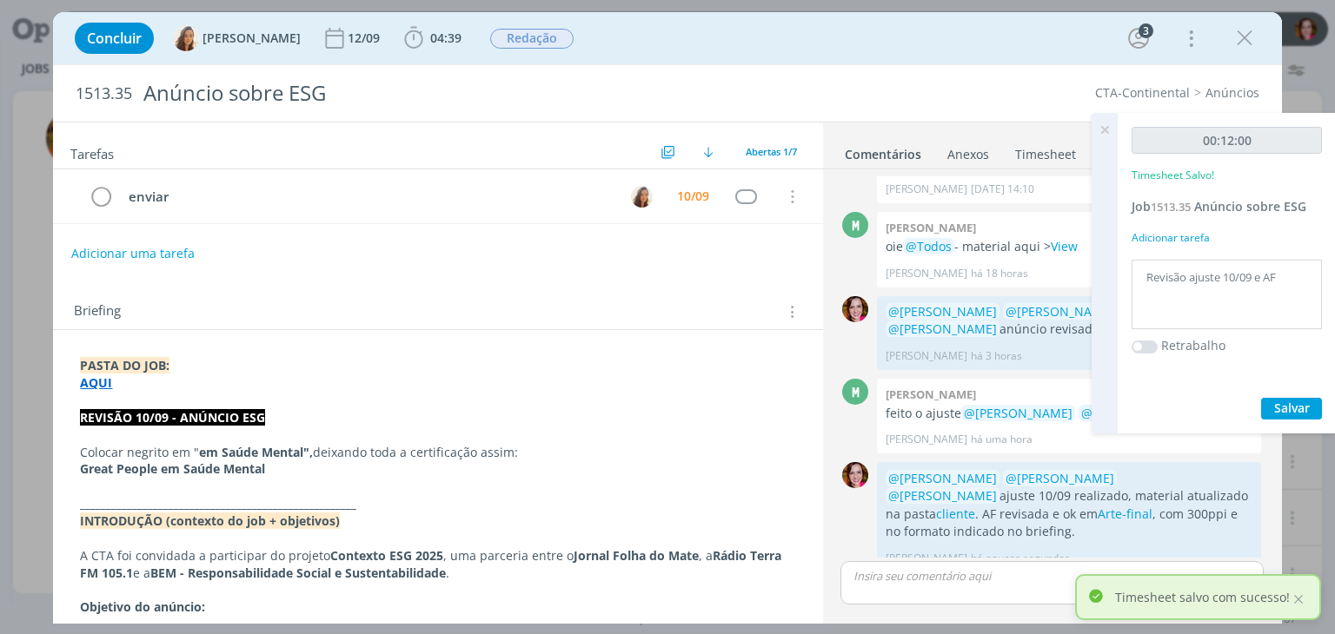
click at [1103, 129] on icon at bounding box center [1104, 130] width 31 height 34
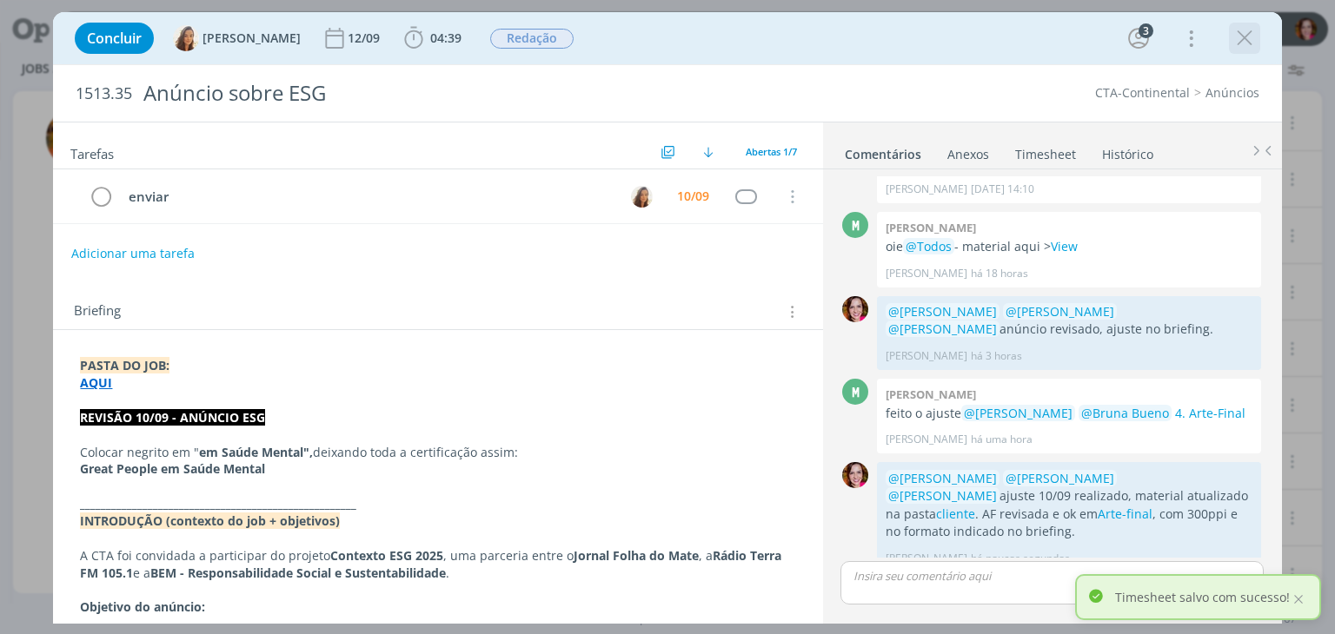
click at [1241, 38] on icon "dialog" at bounding box center [1244, 38] width 26 height 26
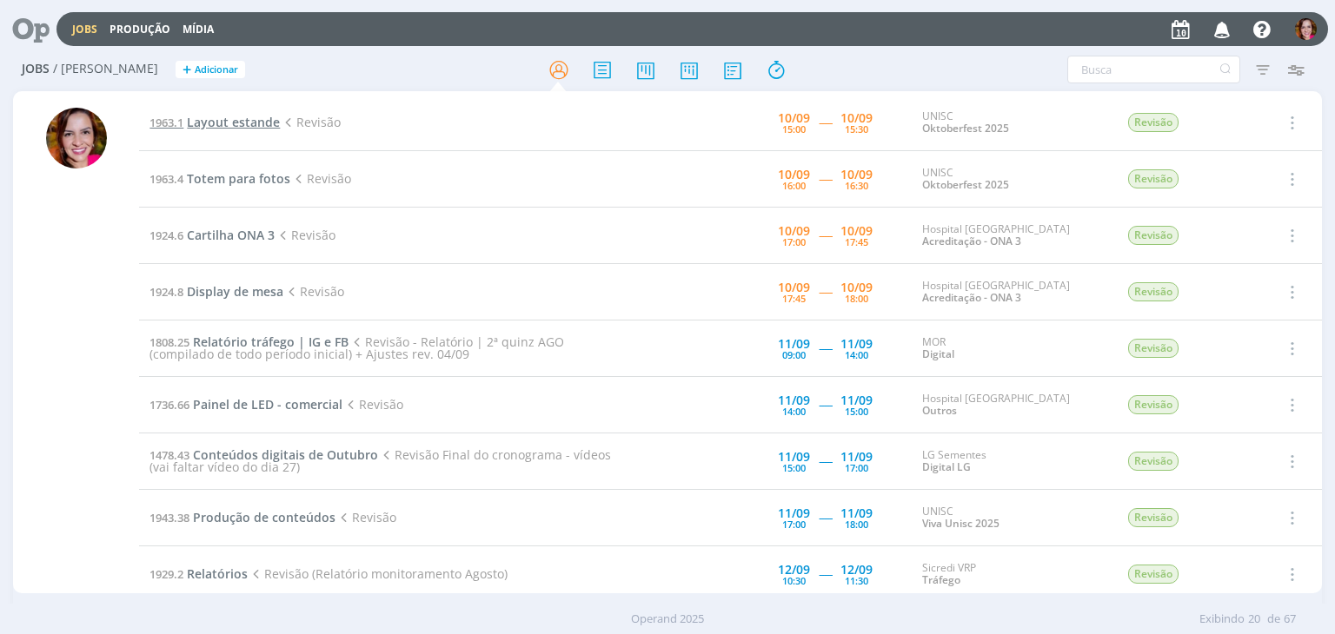
click at [235, 121] on span "Layout estande" at bounding box center [233, 122] width 93 height 17
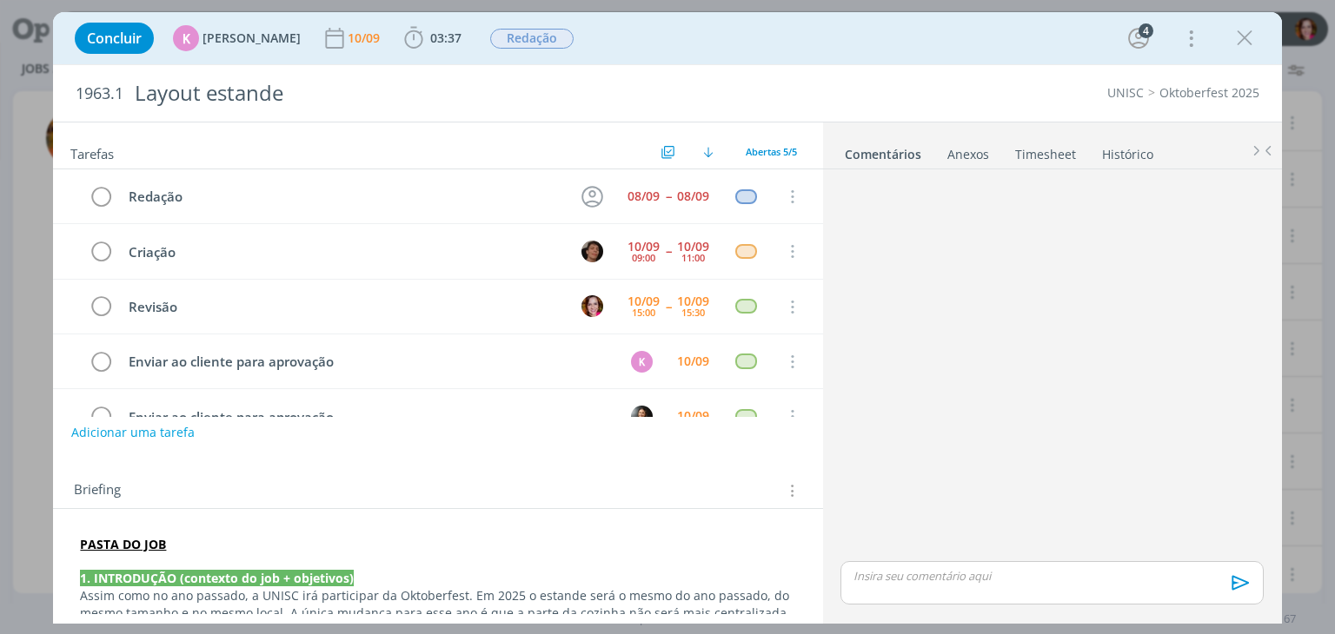
scroll to position [38, 0]
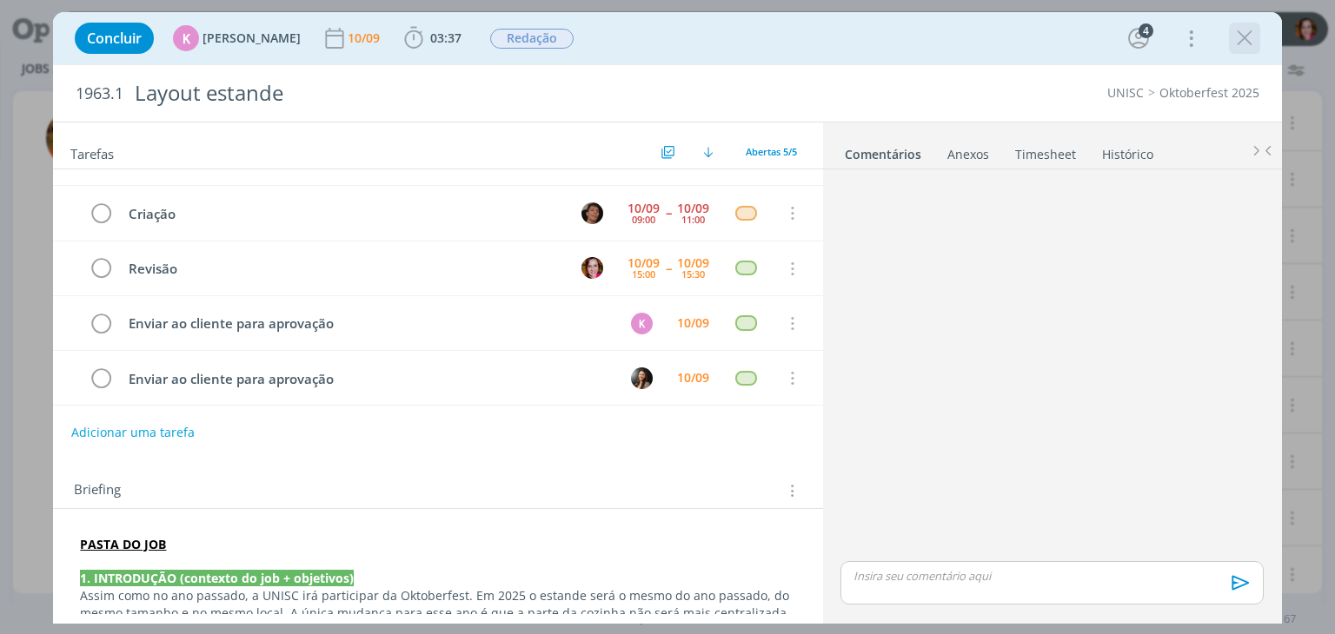
click at [1241, 39] on icon "dialog" at bounding box center [1244, 38] width 26 height 26
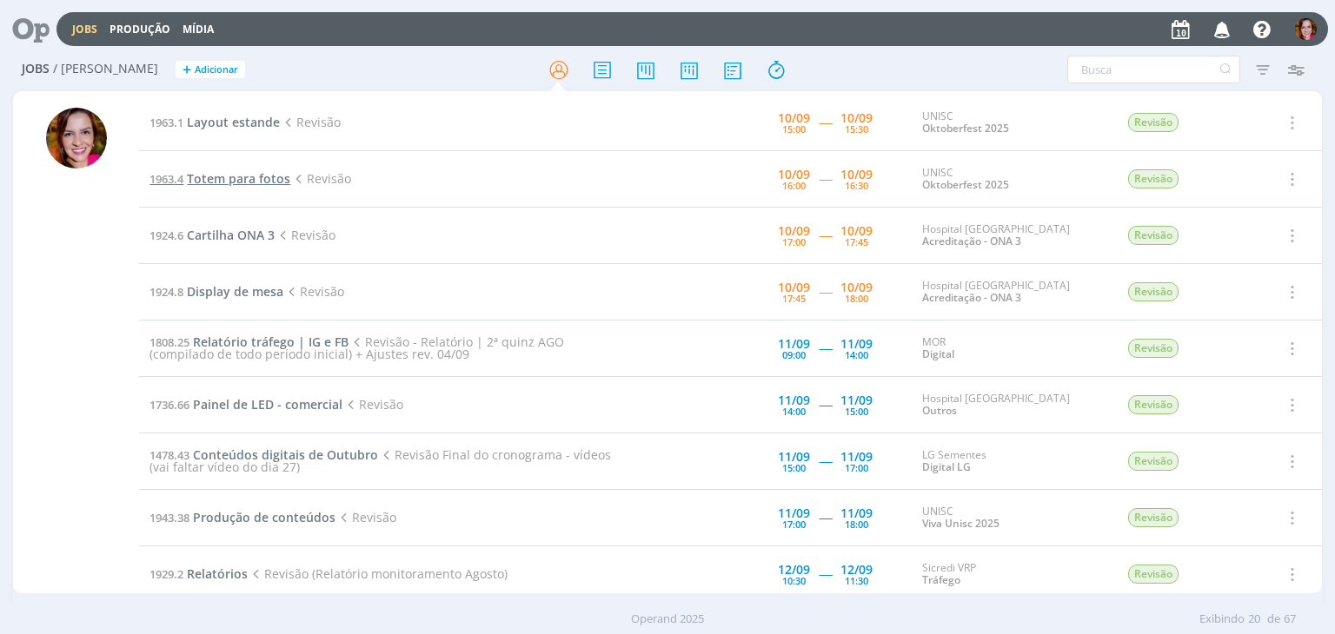
click at [222, 182] on span "Totem para fotos" at bounding box center [238, 178] width 103 height 17
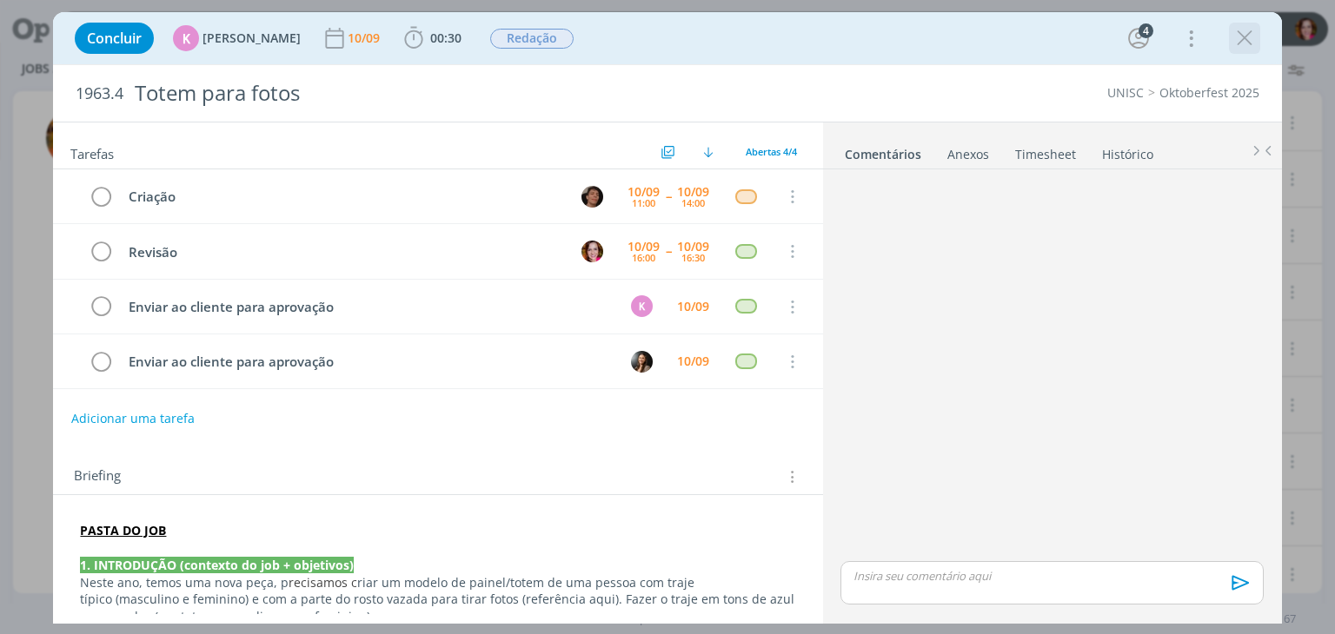
click at [1248, 40] on icon "dialog" at bounding box center [1244, 38] width 26 height 26
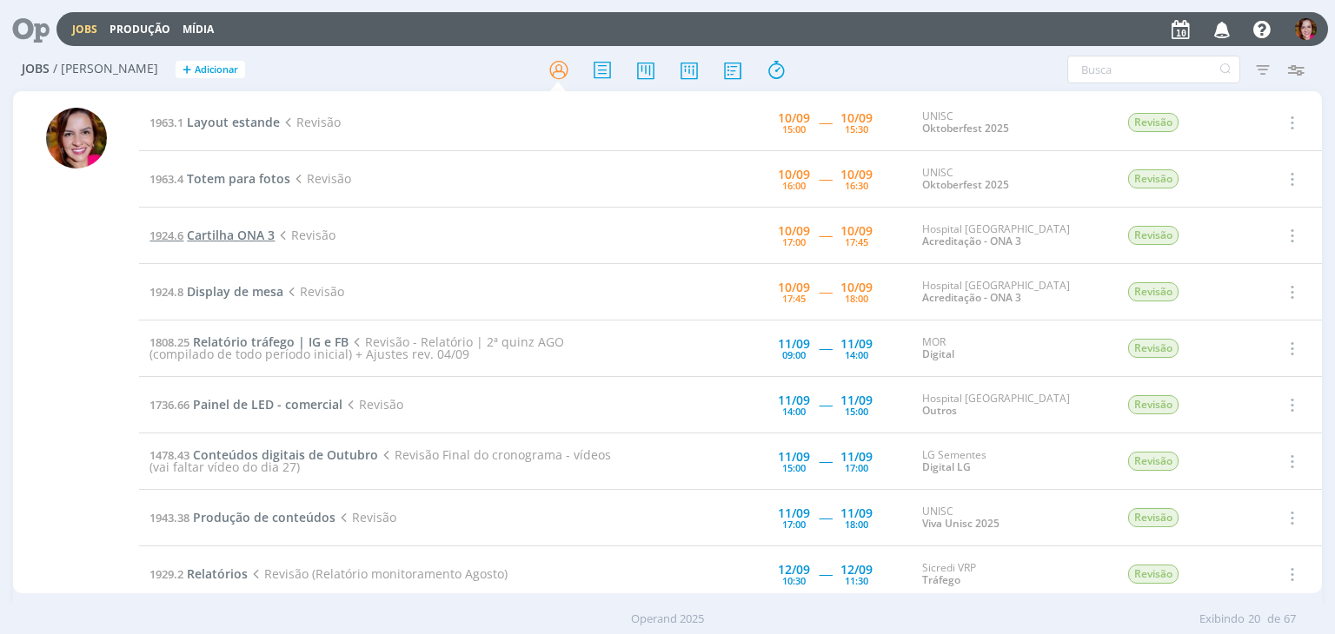
click at [198, 231] on span "Cartilha ONA 3" at bounding box center [231, 235] width 88 height 17
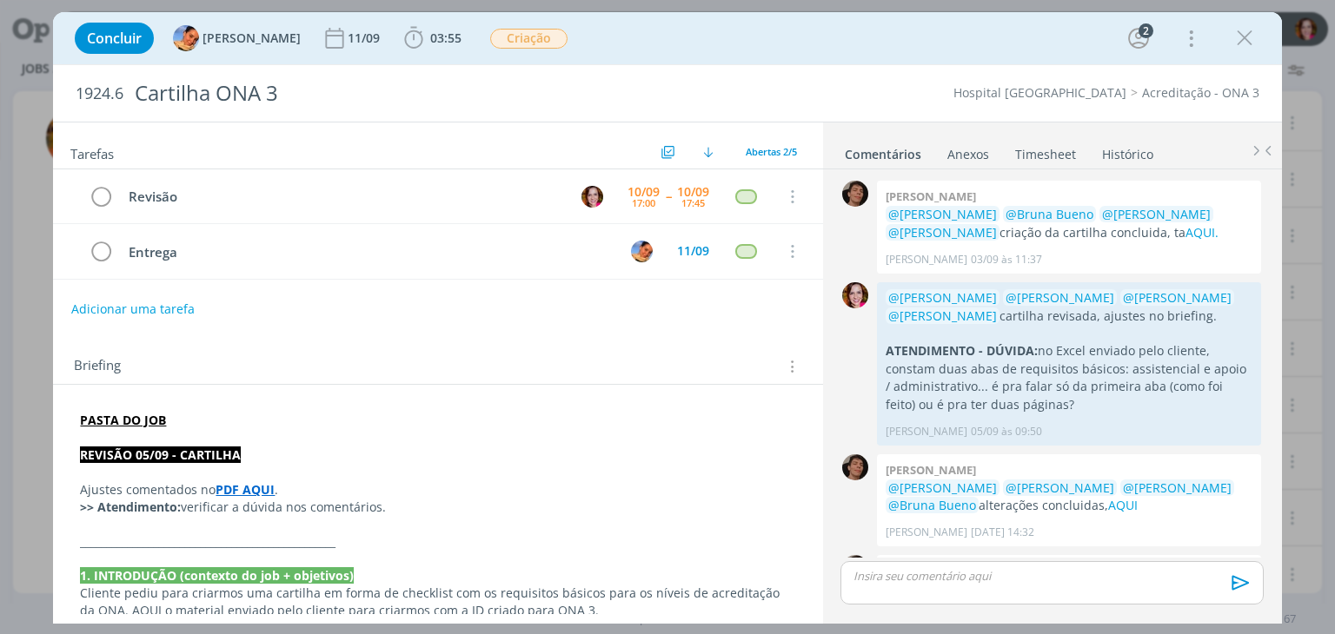
scroll to position [94, 0]
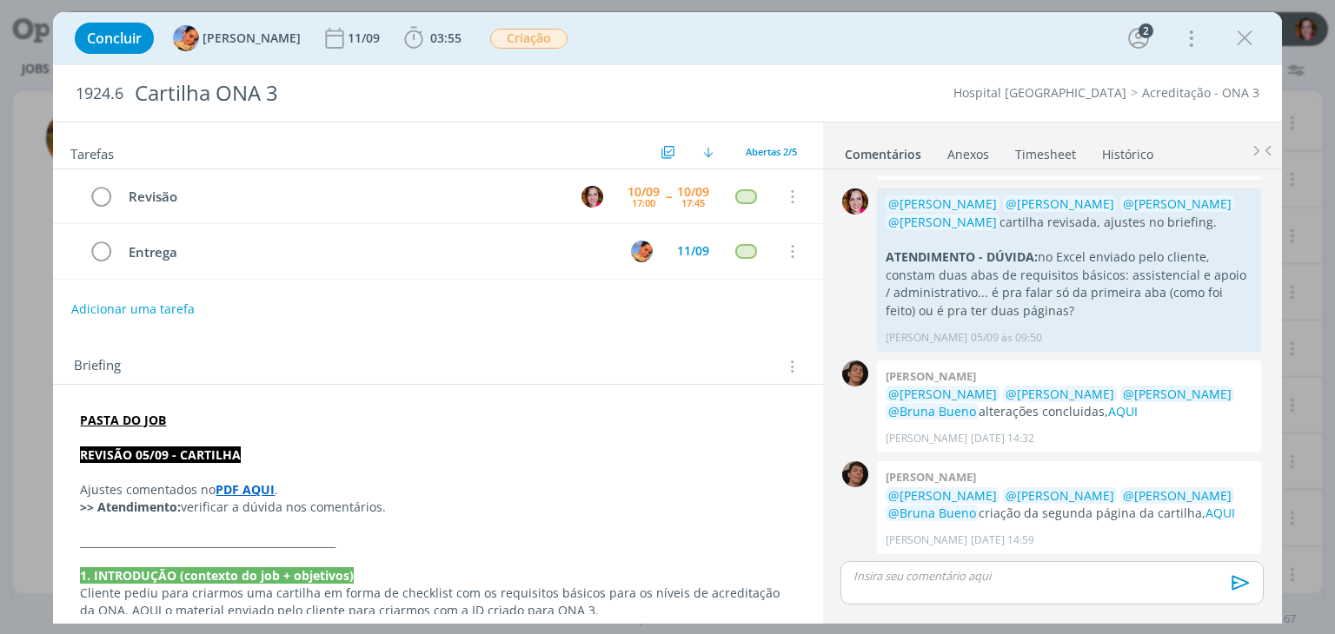
click at [247, 483] on strong "PDF AQUI" at bounding box center [244, 489] width 59 height 17
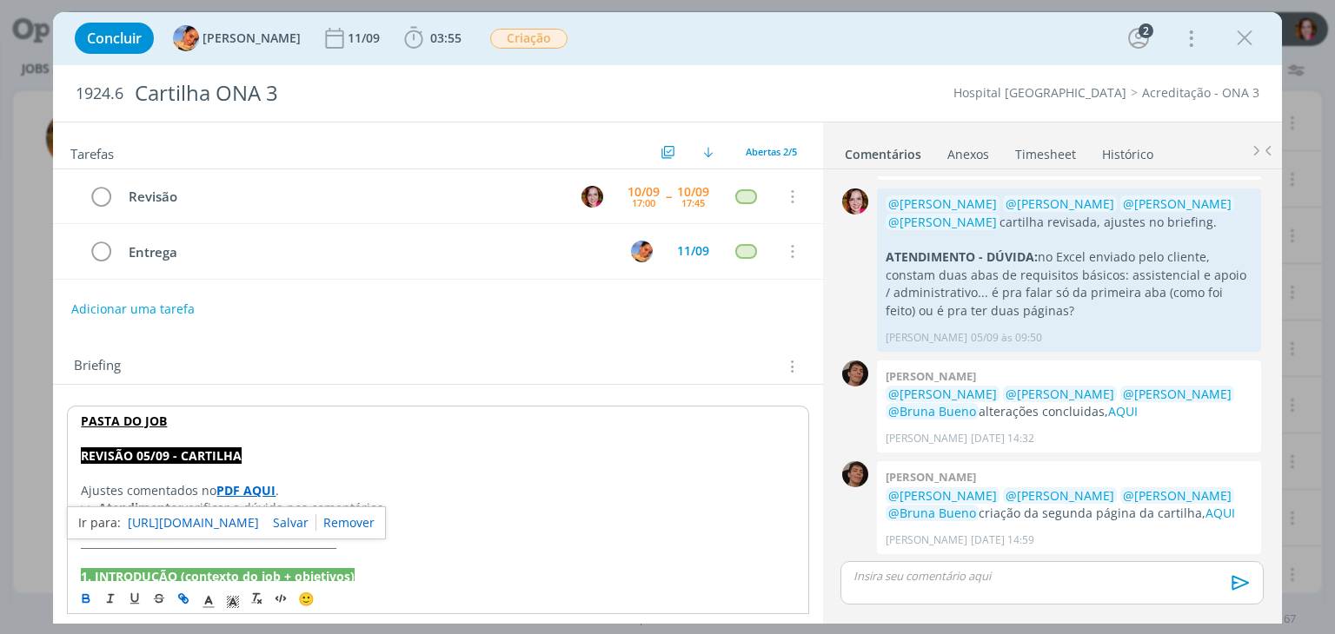
click at [248, 522] on link "https://sobeae.sharepoint.com/sites/SOBEAE/Documentos%20Compartilhados/Forms/Al…" at bounding box center [193, 523] width 131 height 23
click at [1244, 37] on icon "dialog" at bounding box center [1244, 38] width 26 height 26
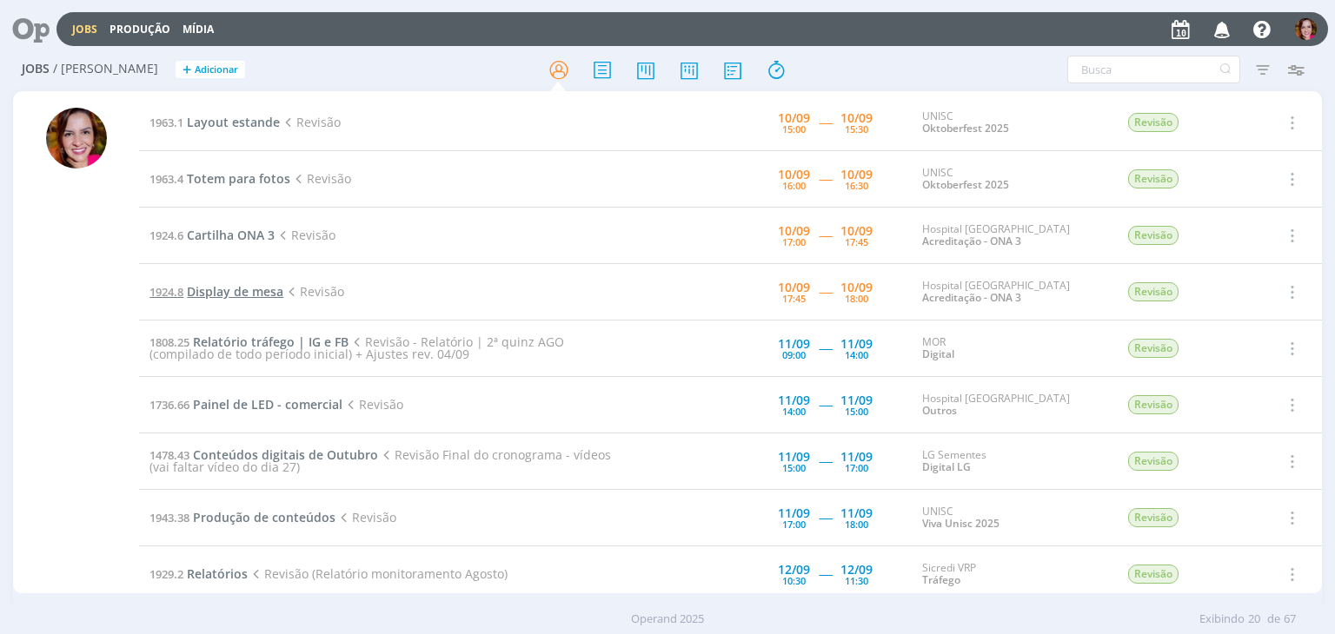
click at [243, 288] on span "Display de mesa" at bounding box center [235, 291] width 96 height 17
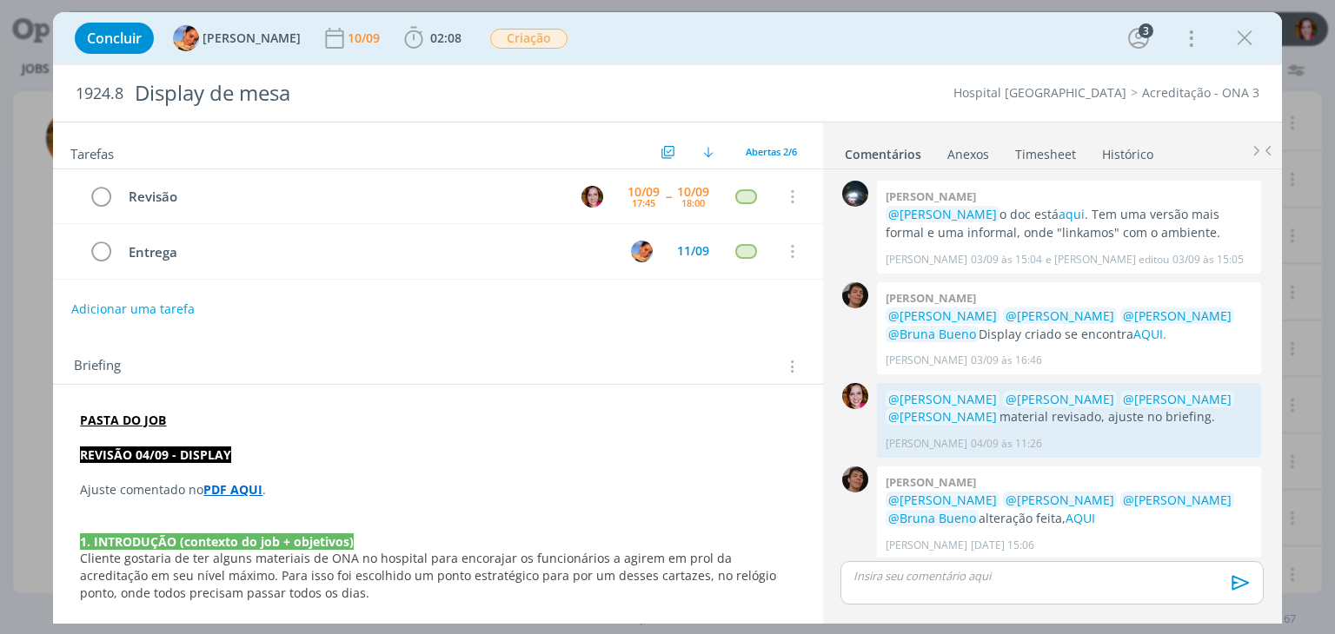
scroll to position [4, 0]
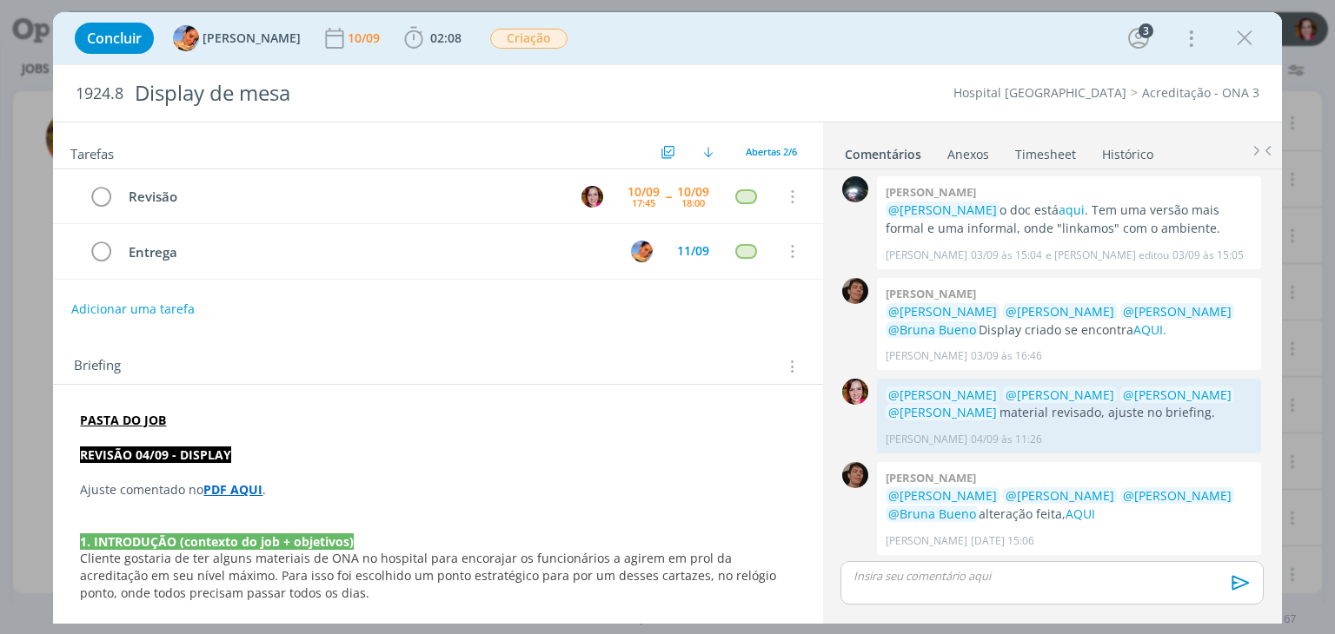
click at [231, 499] on p "dialog" at bounding box center [437, 507] width 715 height 17
click at [436, 28] on span "02:08" at bounding box center [433, 38] width 64 height 26
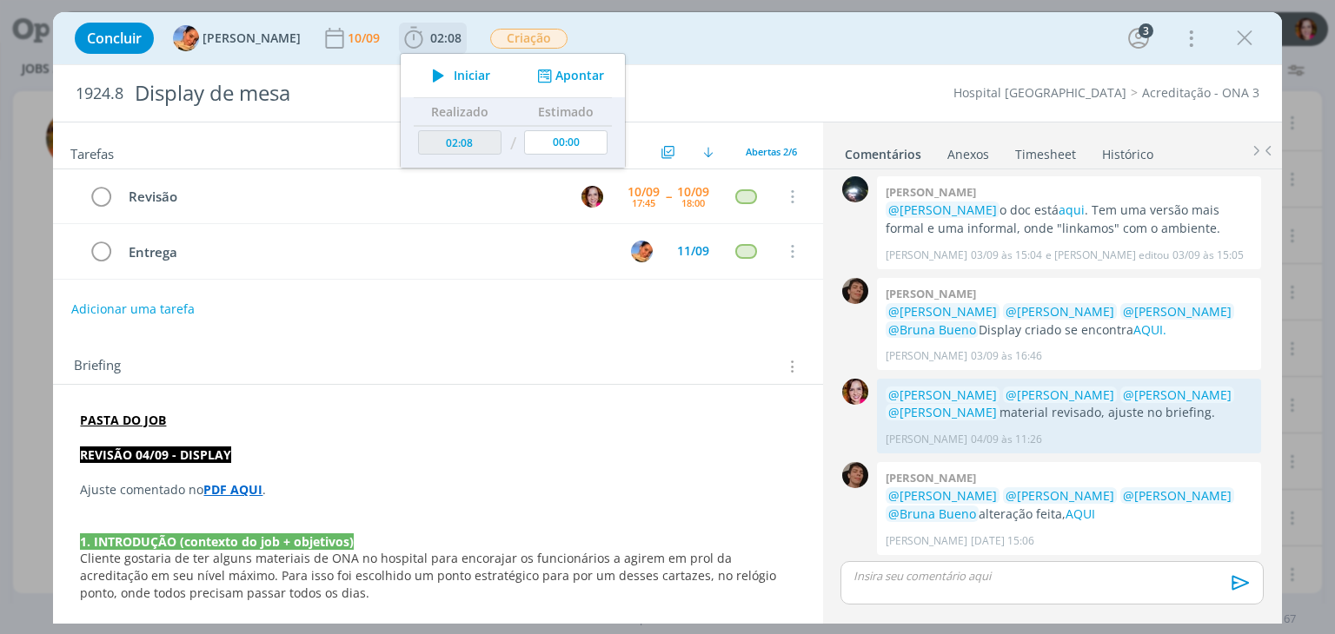
click at [454, 70] on span "Iniciar" at bounding box center [472, 76] width 36 height 12
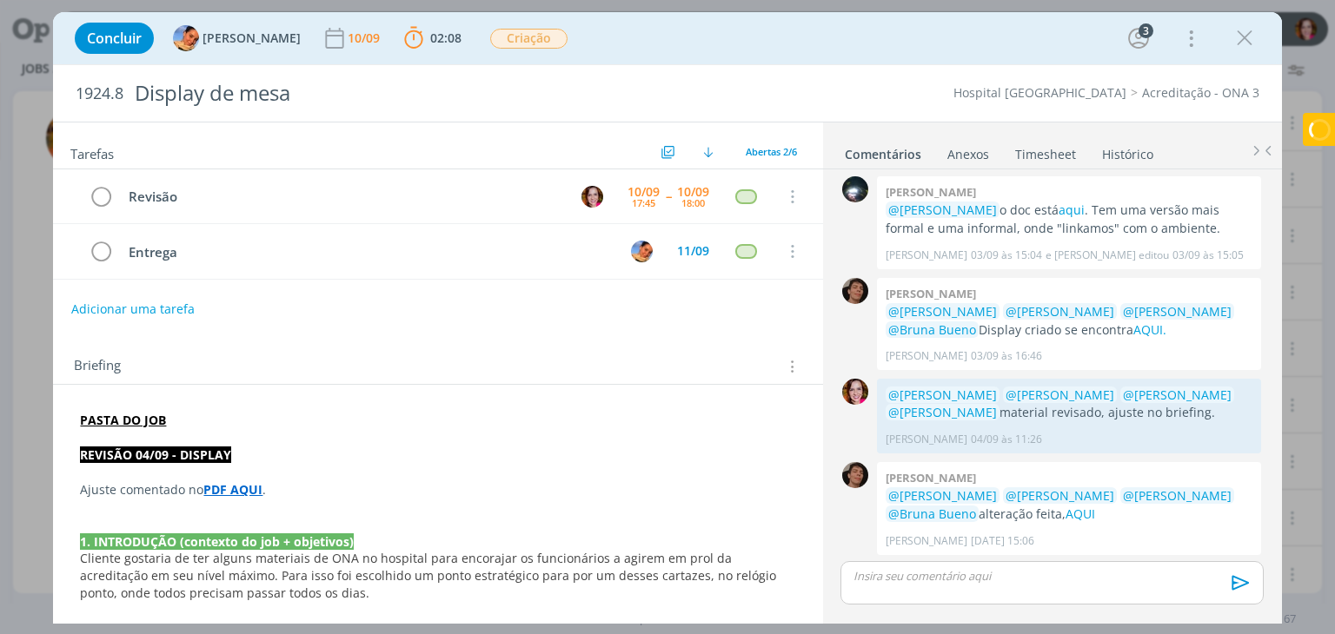
click at [233, 486] on strong "PDF AQUI" at bounding box center [232, 489] width 59 height 17
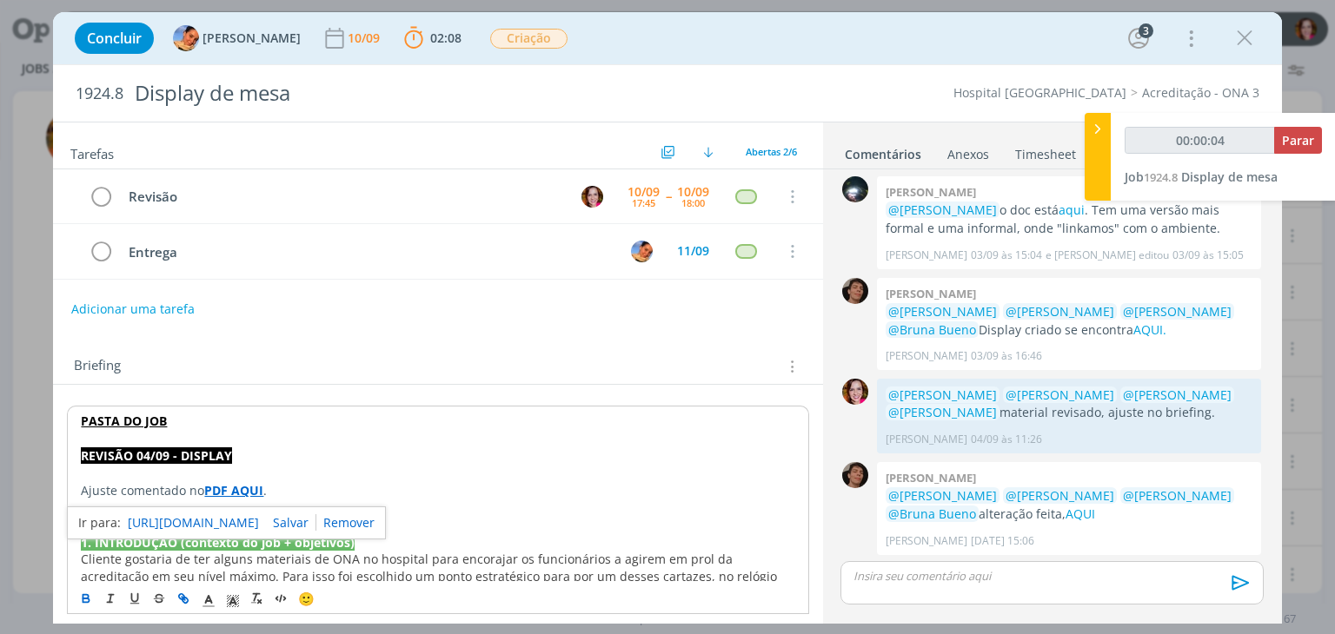
click at [236, 523] on link "https://sobeae.sharepoint.com/sites/SOBEAE/Documentos%20Compartilhados/Forms/Al…" at bounding box center [193, 523] width 131 height 23
click at [1065, 512] on link "AQUI" at bounding box center [1080, 514] width 30 height 17
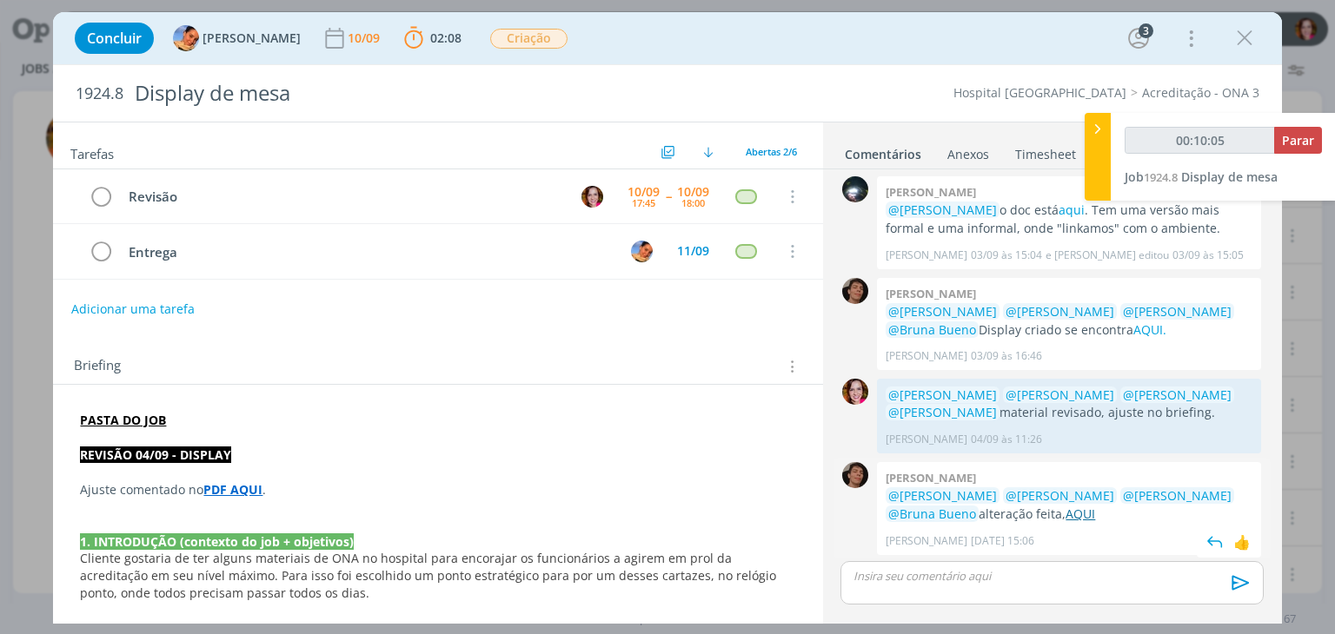
click at [1065, 514] on link "AQUI" at bounding box center [1080, 514] width 30 height 17
click at [879, 597] on div "dialog" at bounding box center [1051, 582] width 422 height 43
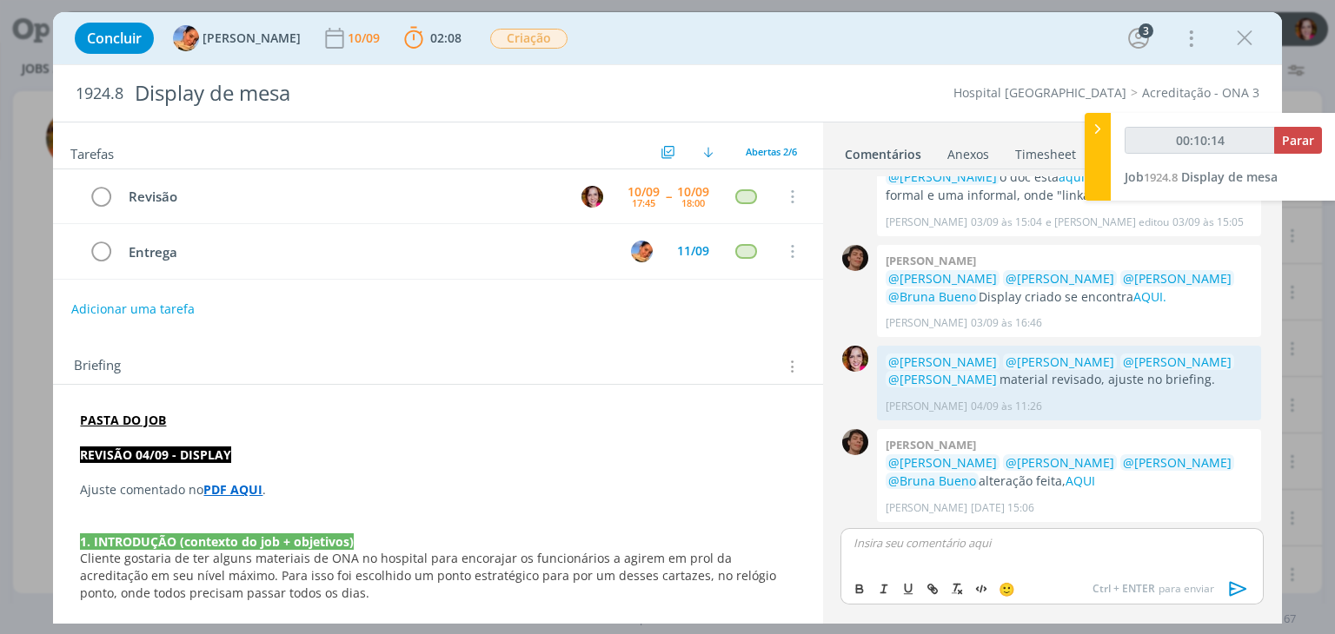
type input "00:10:15"
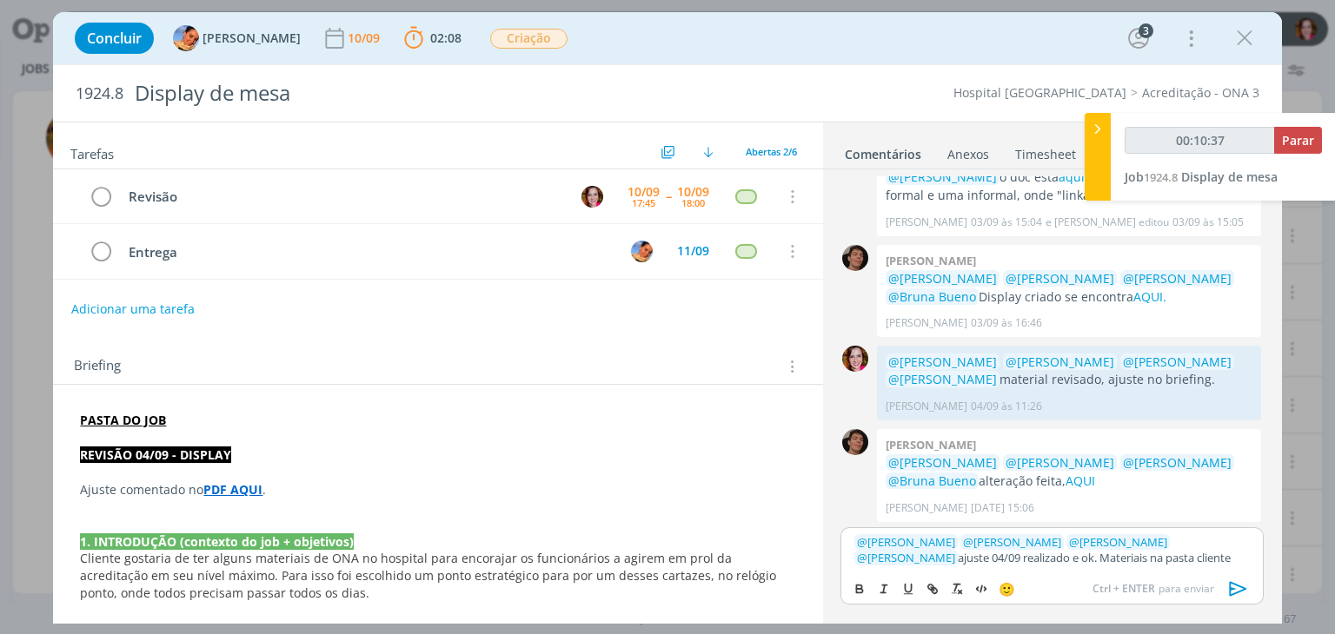
type input "00:10:38"
type input "cliente"
type input "00:10:39"
paste input "https://sobeae.sharepoint.com/sites/SOBEAE/Documentos%20Compartilhados/Forms/Al…"
type input "https://sobeae.sharepoint.com/sites/SOBEAE/Documentos%20Compartilhados/Forms/Al…"
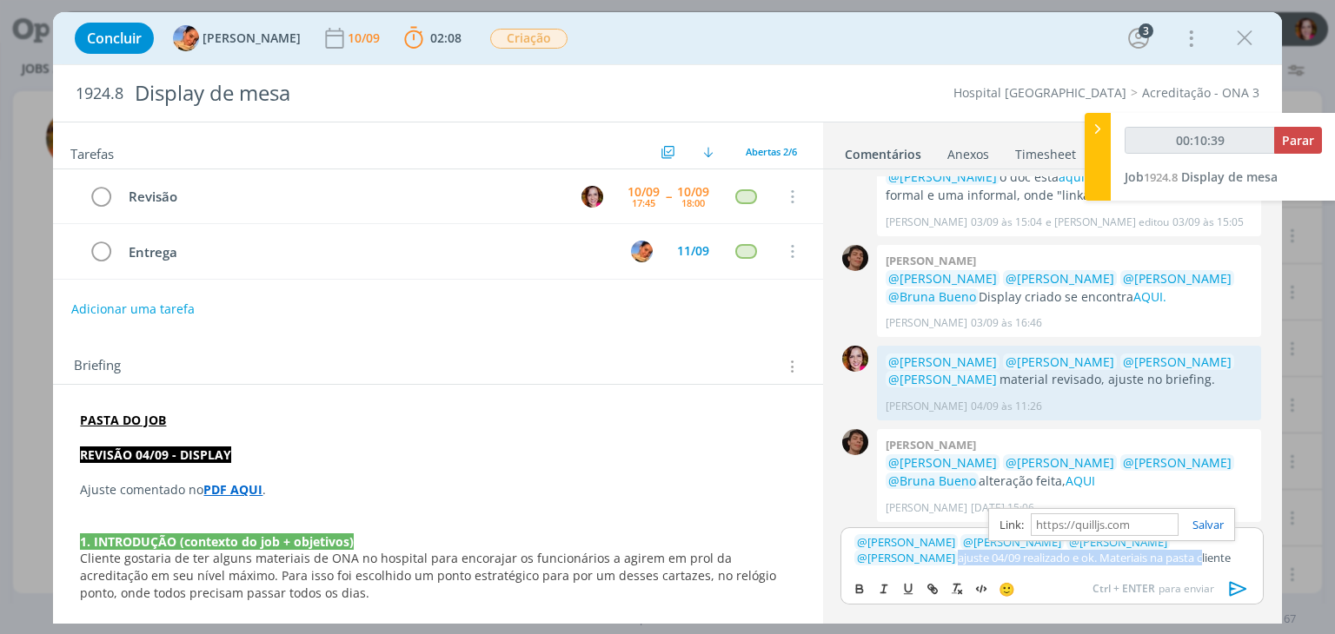
scroll to position [0, 0]
click at [1237, 586] on icon "dialog" at bounding box center [1237, 589] width 17 height 15
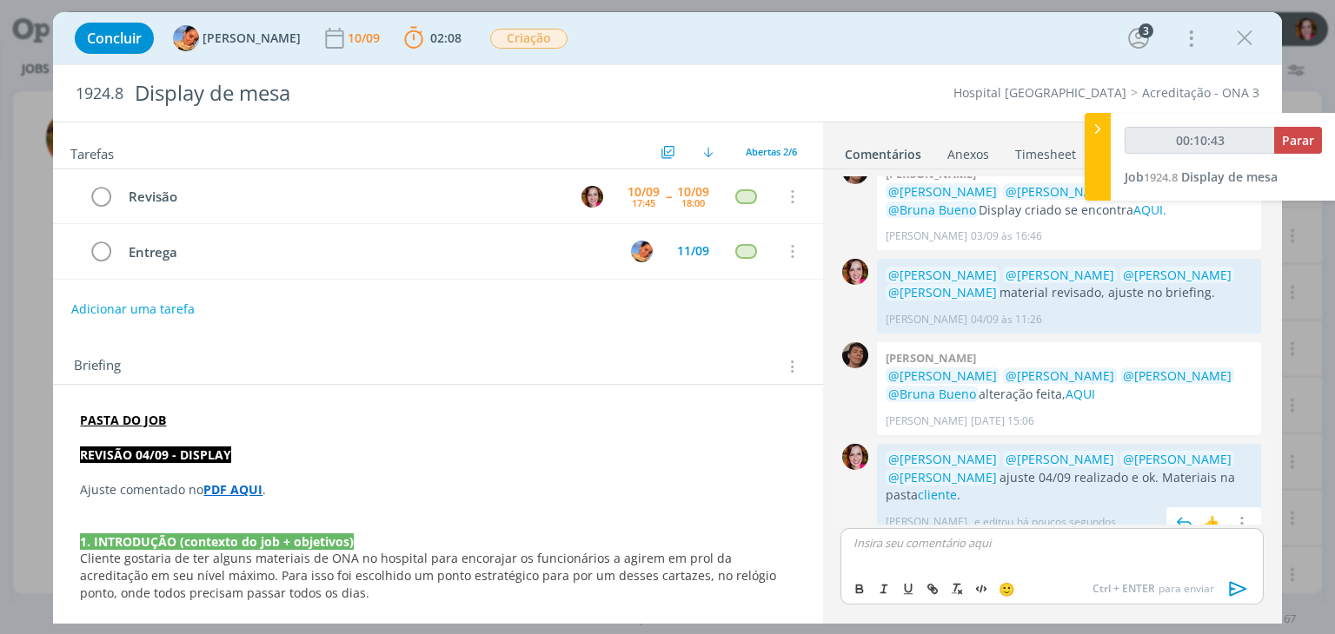
scroll to position [138, 0]
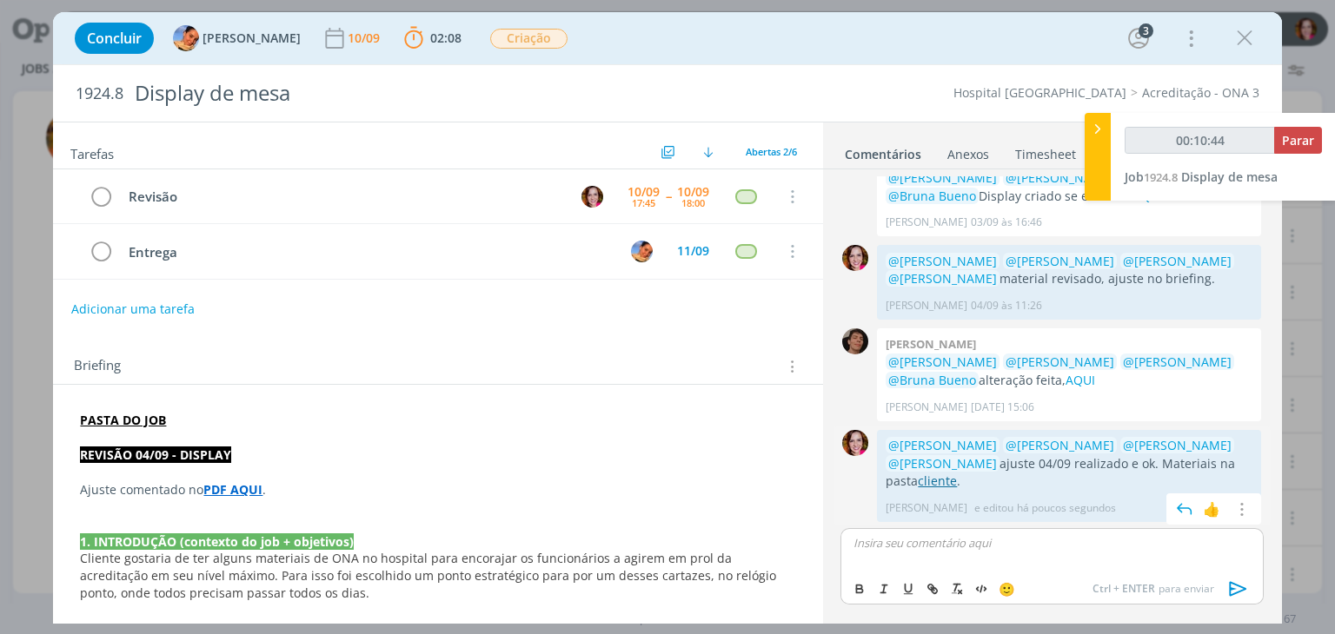
click at [942, 479] on link "cliente" at bounding box center [937, 481] width 39 height 17
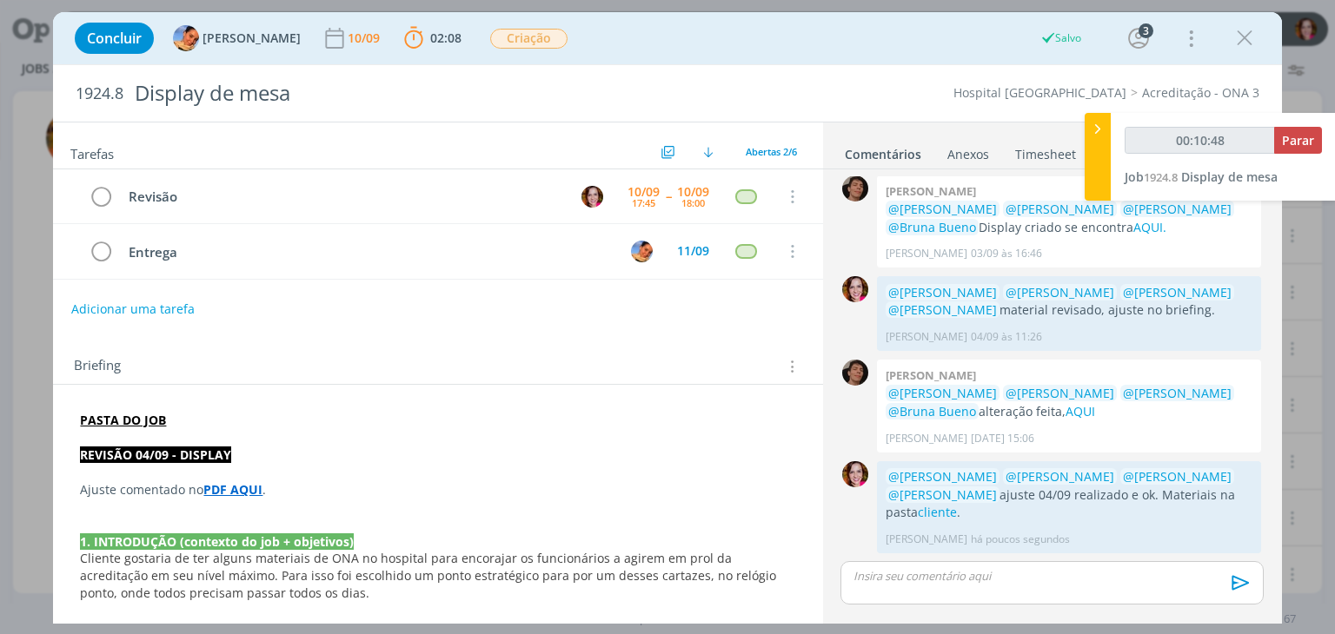
scroll to position [105, 0]
click at [100, 198] on icon "dialog" at bounding box center [101, 197] width 24 height 26
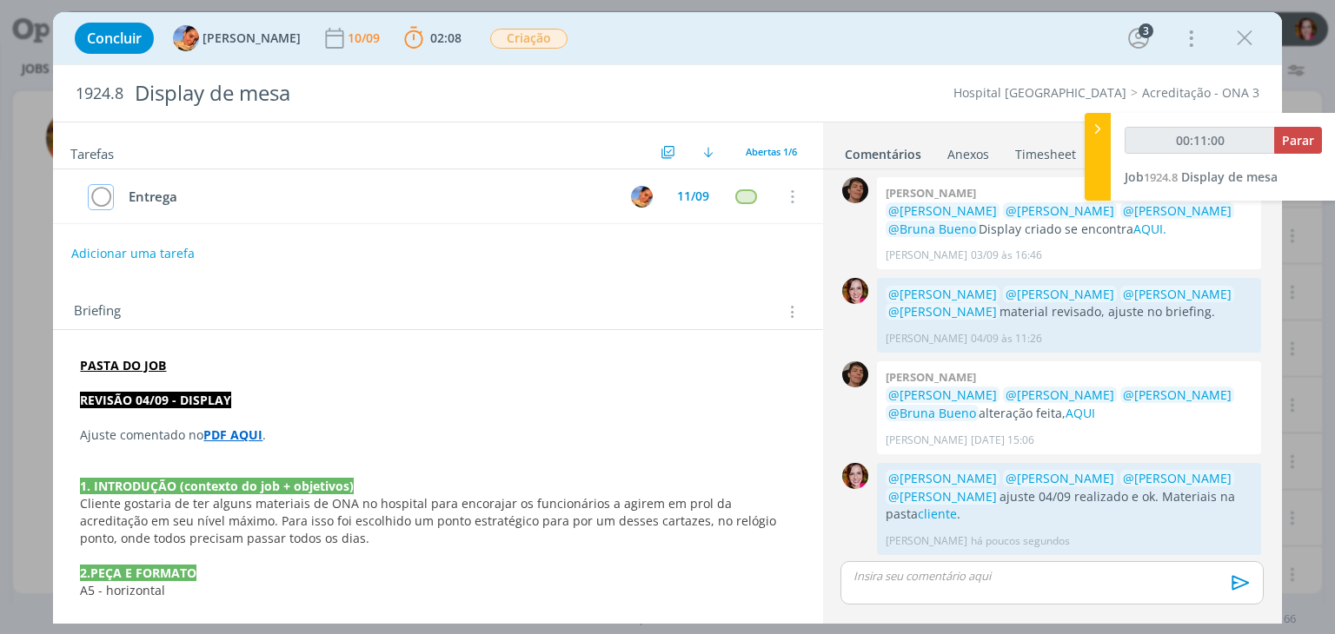
type input "00:11:02"
click at [1300, 143] on span "Parar" at bounding box center [1298, 140] width 32 height 17
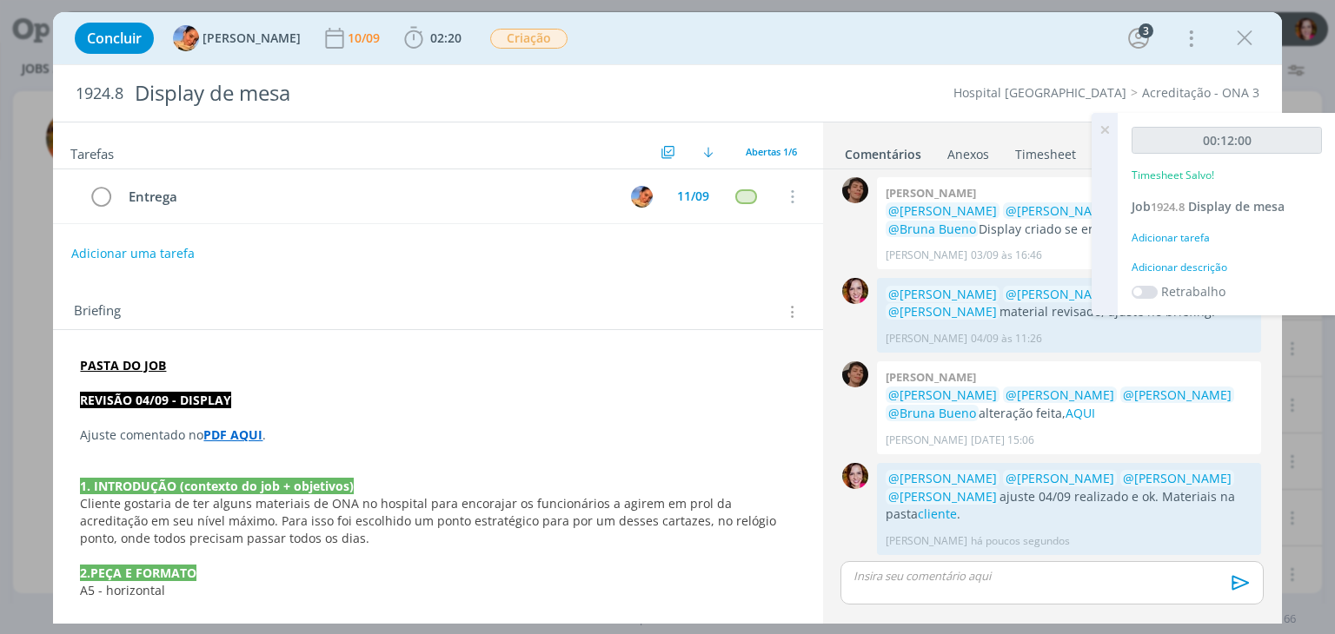
click at [1193, 264] on div "Adicionar descrição" at bounding box center [1226, 268] width 190 height 16
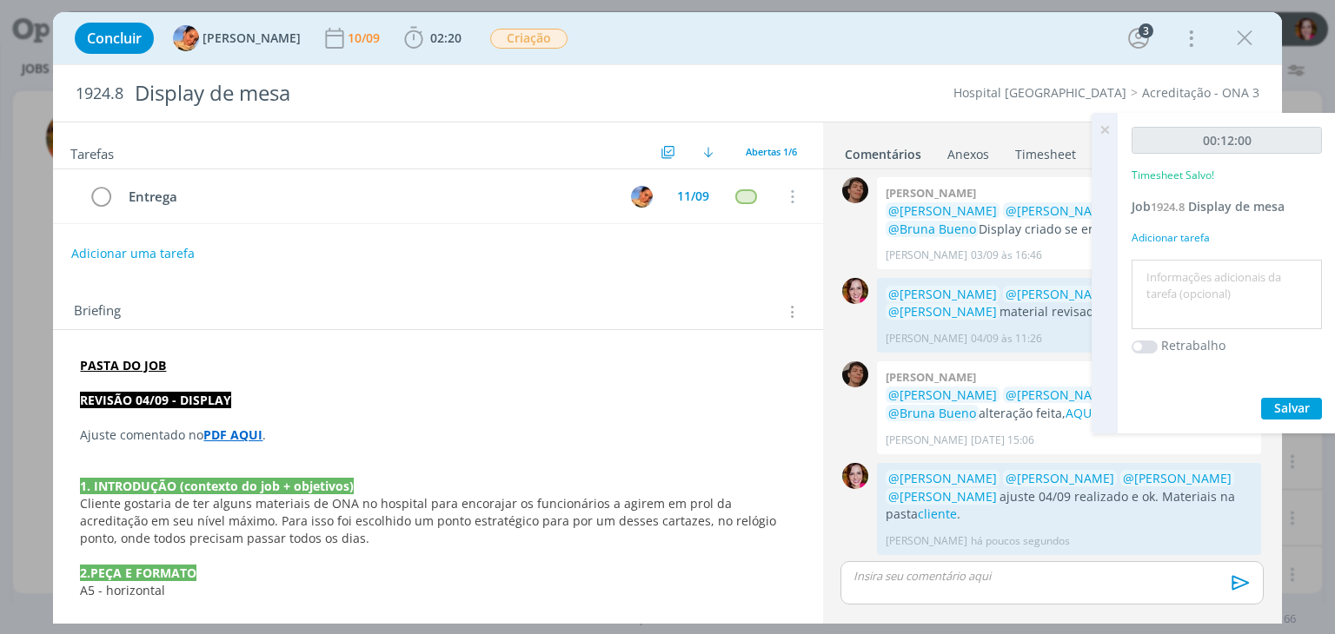
click at [1193, 264] on textarea at bounding box center [1227, 295] width 182 height 62
type textarea "Revisão ajuste 04/09"
click at [1300, 402] on span "Salvar" at bounding box center [1292, 408] width 36 height 17
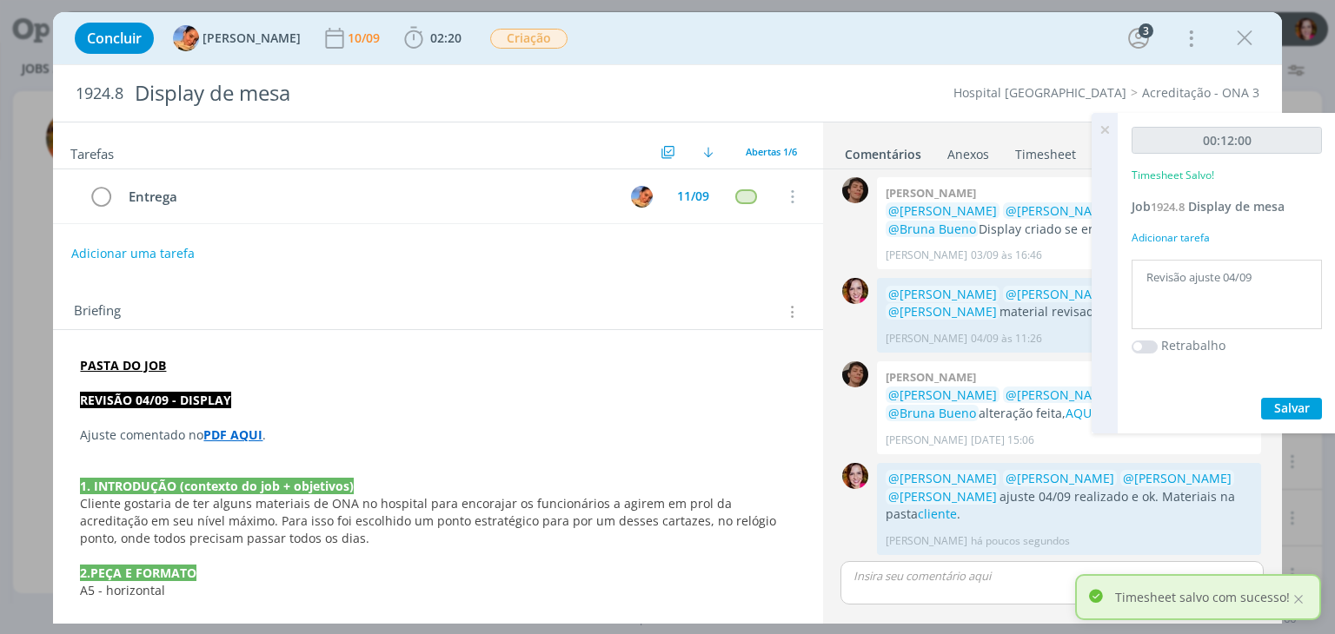
click at [1107, 129] on icon at bounding box center [1104, 130] width 31 height 34
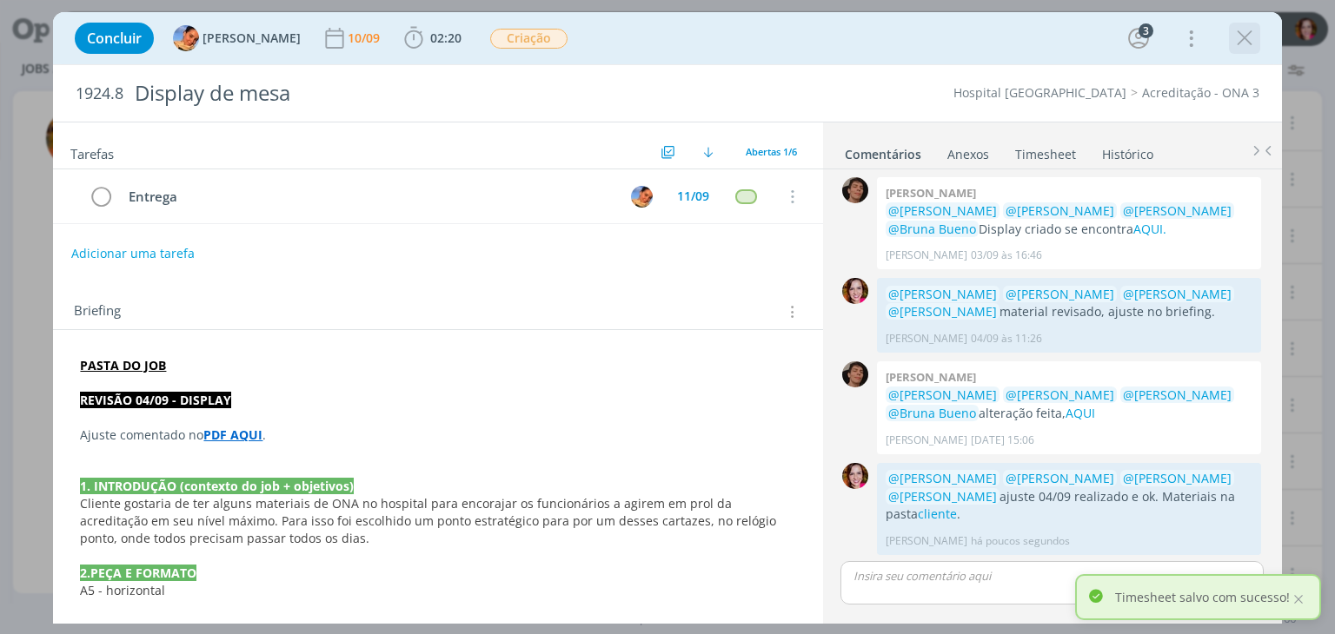
click at [1244, 39] on icon "dialog" at bounding box center [1244, 38] width 26 height 26
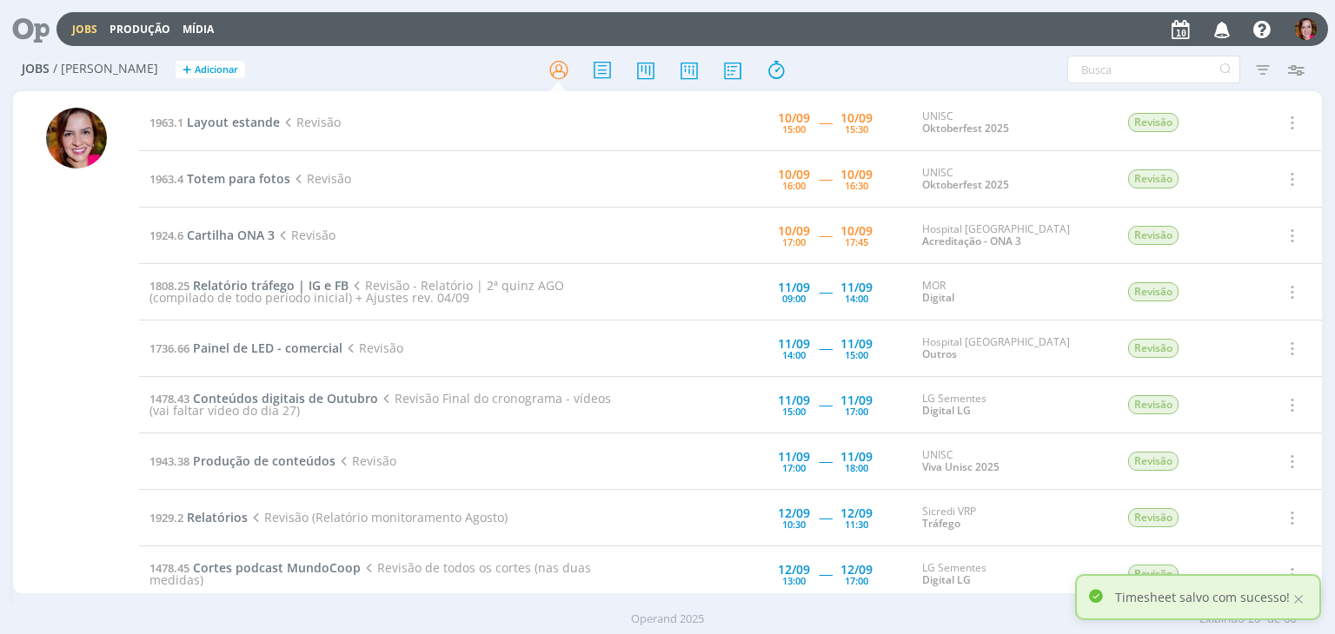
click at [51, 436] on div at bounding box center [76, 351] width 61 height 486
